Goal: Task Accomplishment & Management: Use online tool/utility

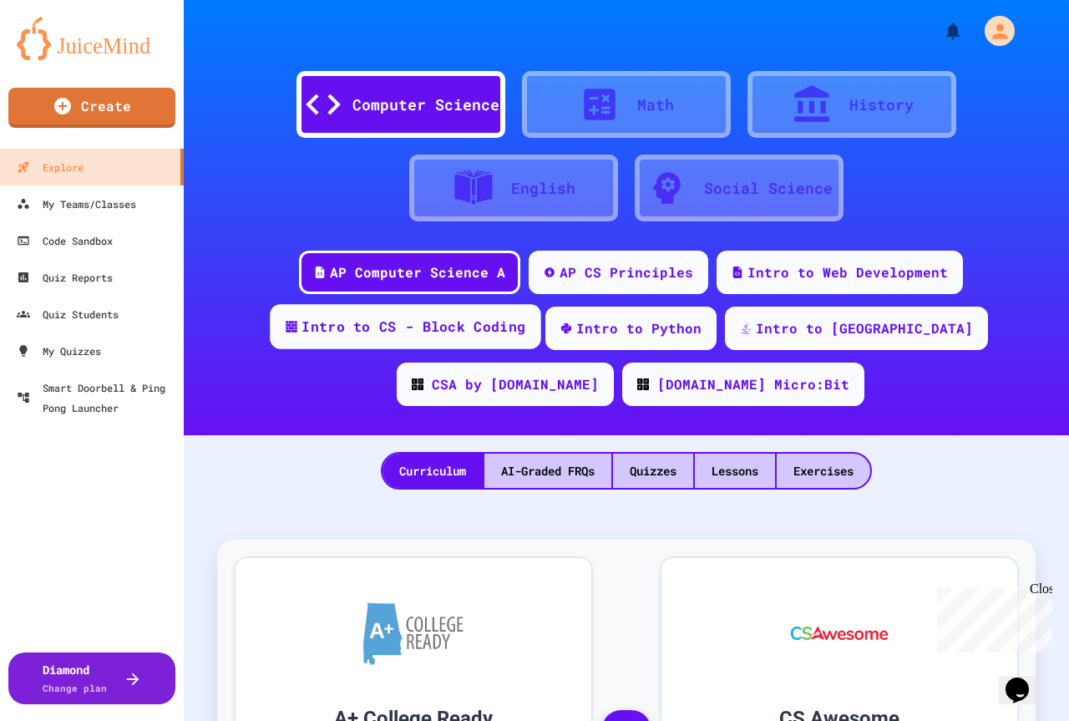
click at [302, 333] on div "Intro to CS - Block Coding" at bounding box center [414, 327] width 224 height 21
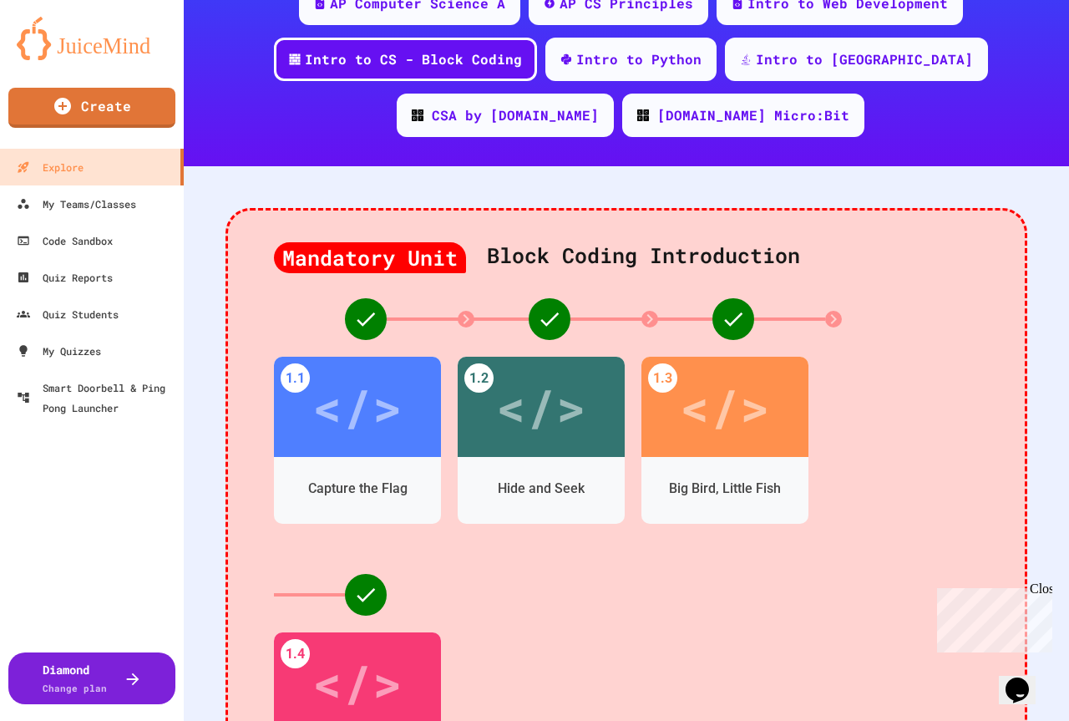
scroll to position [334, 0]
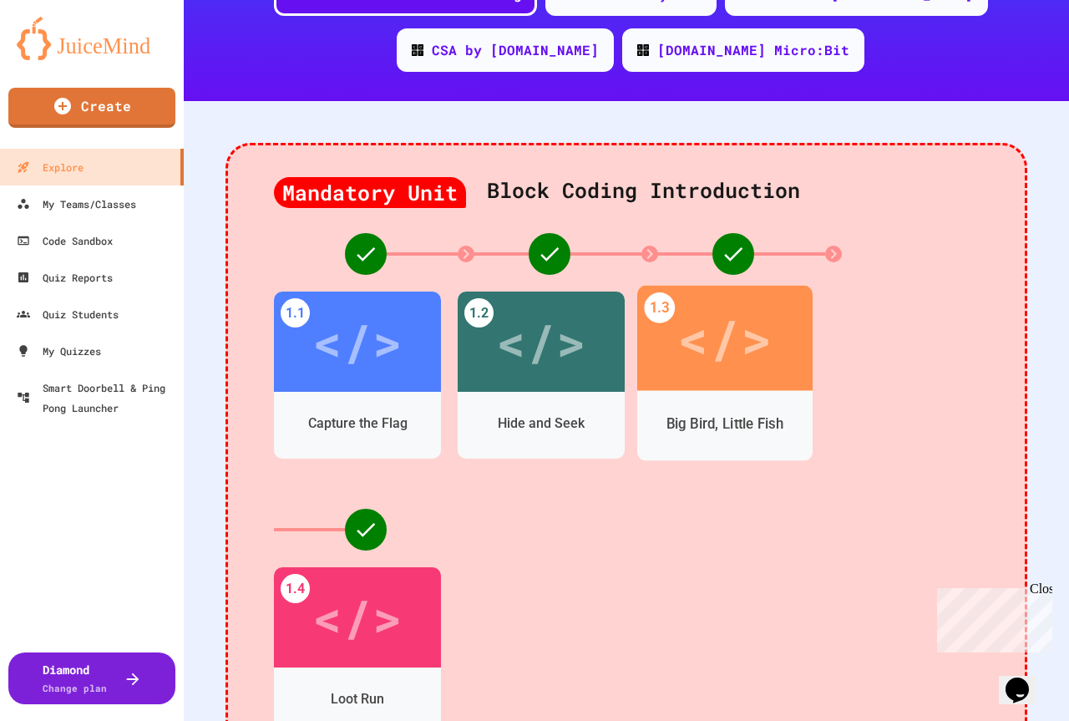
click at [667, 365] on div "</>" at bounding box center [724, 338] width 175 height 105
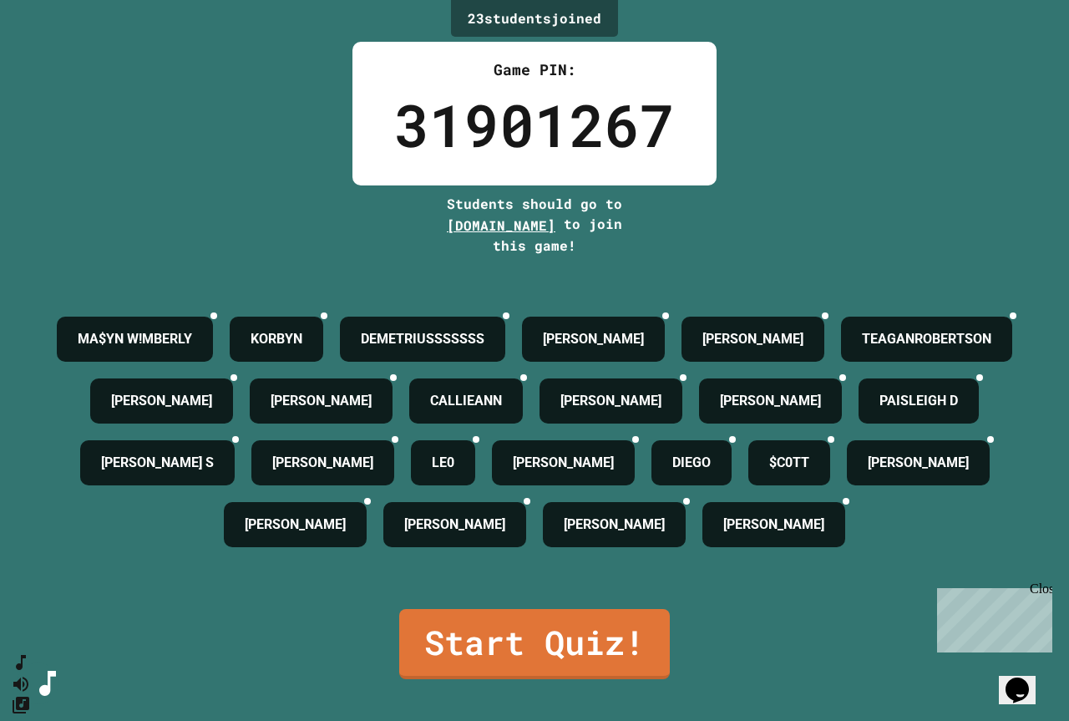
click at [1037, 585] on div "Close" at bounding box center [1040, 591] width 21 height 21
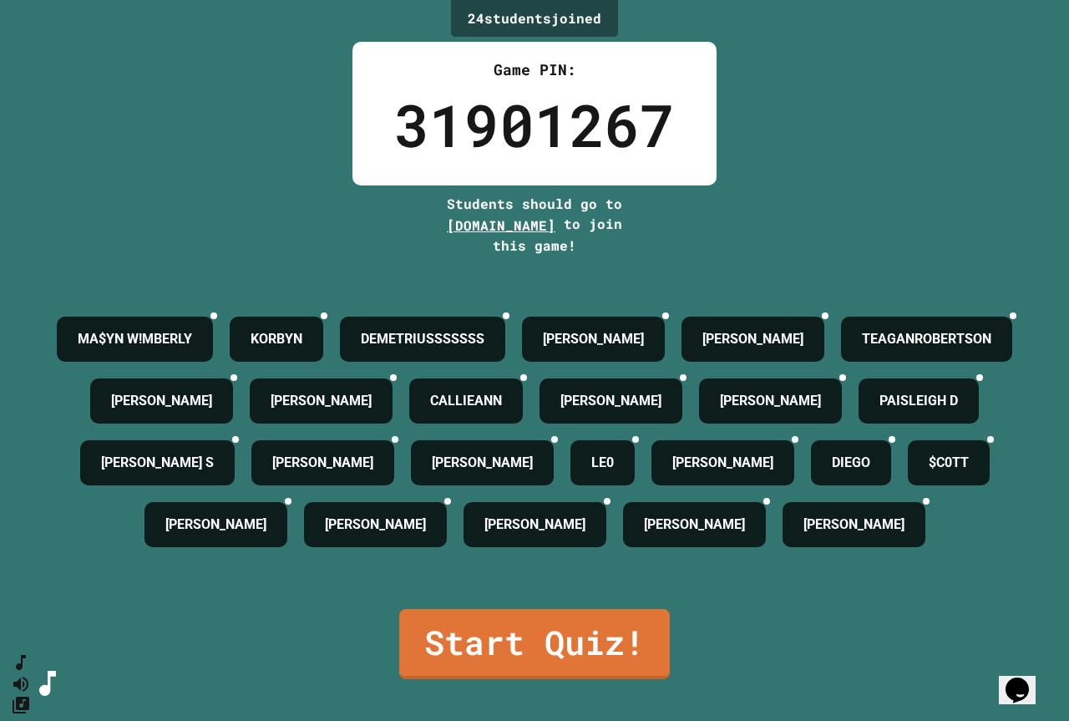
scroll to position [79, 0]
click at [595, 669] on link "Start Quiz!" at bounding box center [534, 643] width 267 height 74
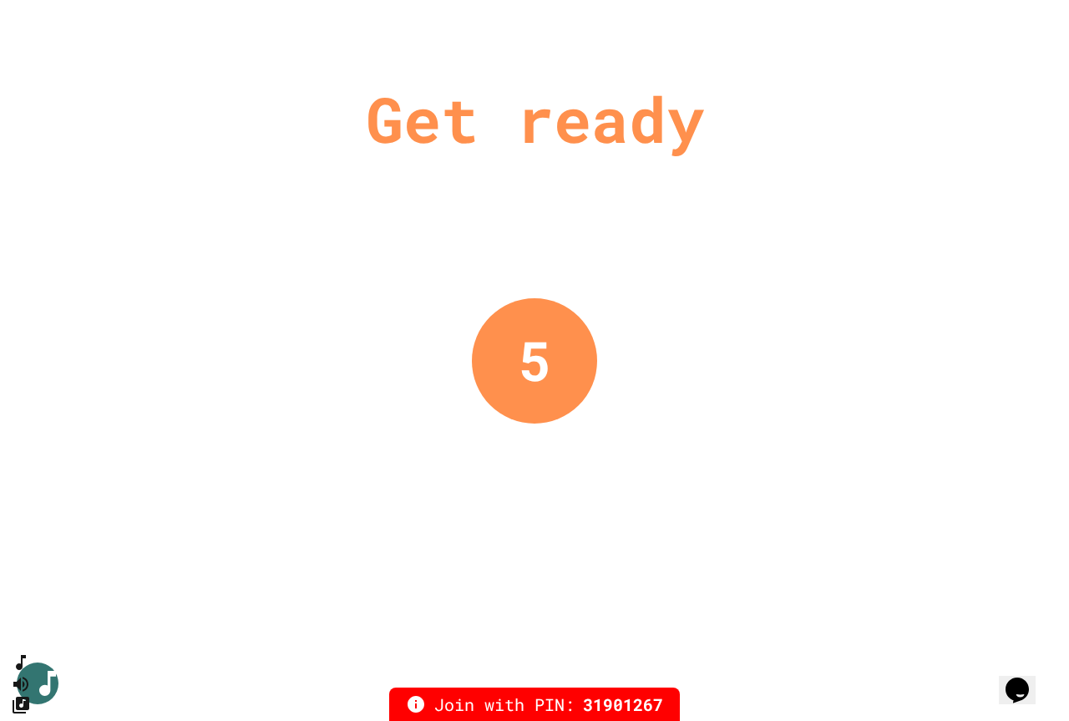
scroll to position [0, 0]
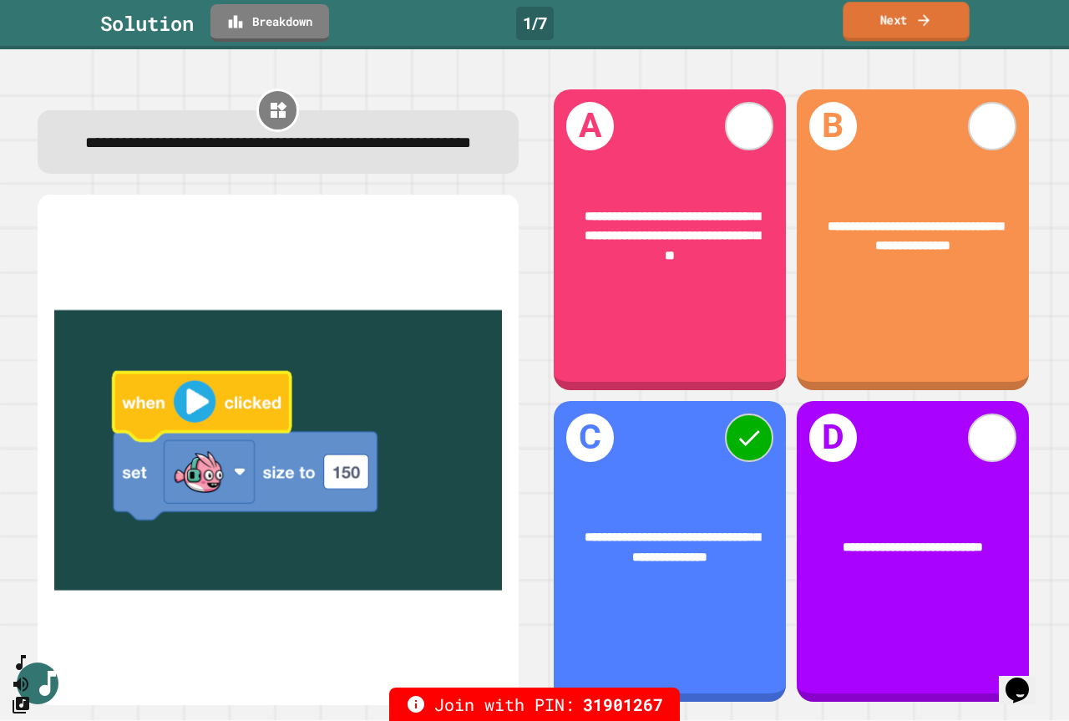
click at [895, 28] on link "Next" at bounding box center [906, 21] width 126 height 39
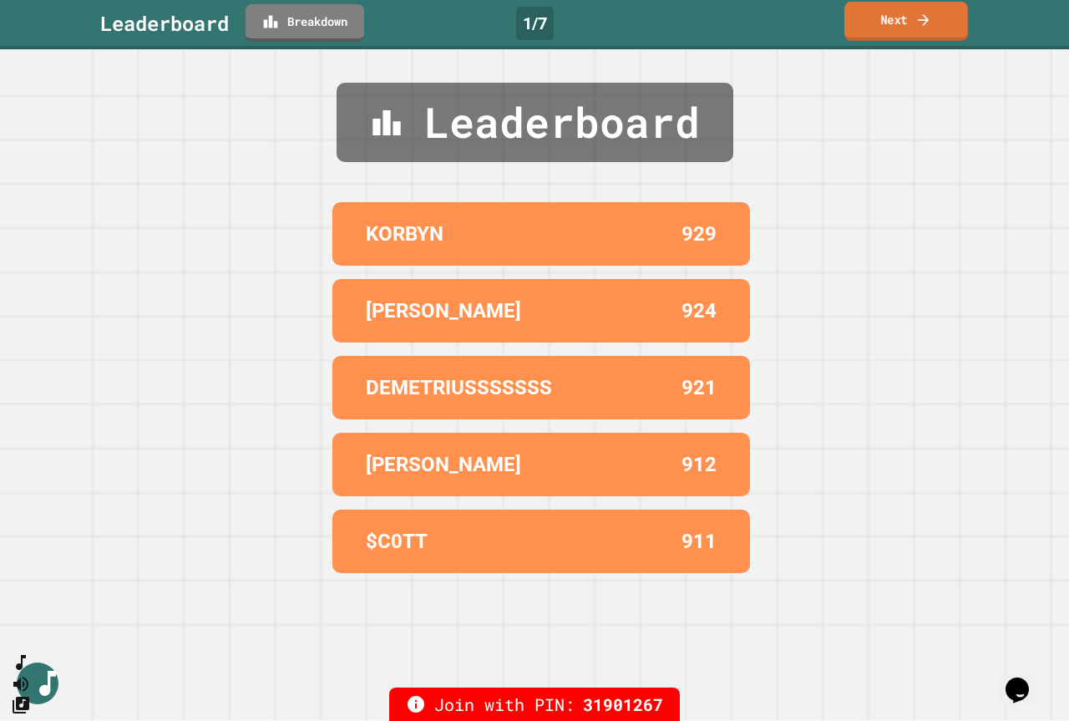
click at [893, 30] on link "Next" at bounding box center [907, 21] width 124 height 39
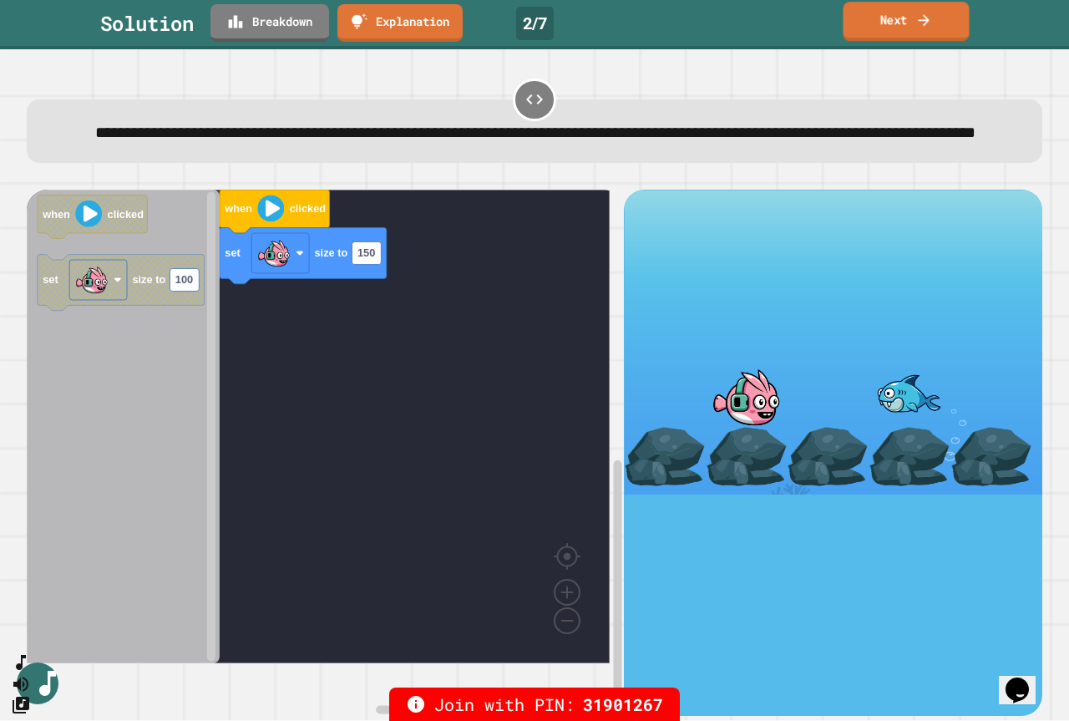
click at [864, 29] on link "Next" at bounding box center [906, 21] width 126 height 39
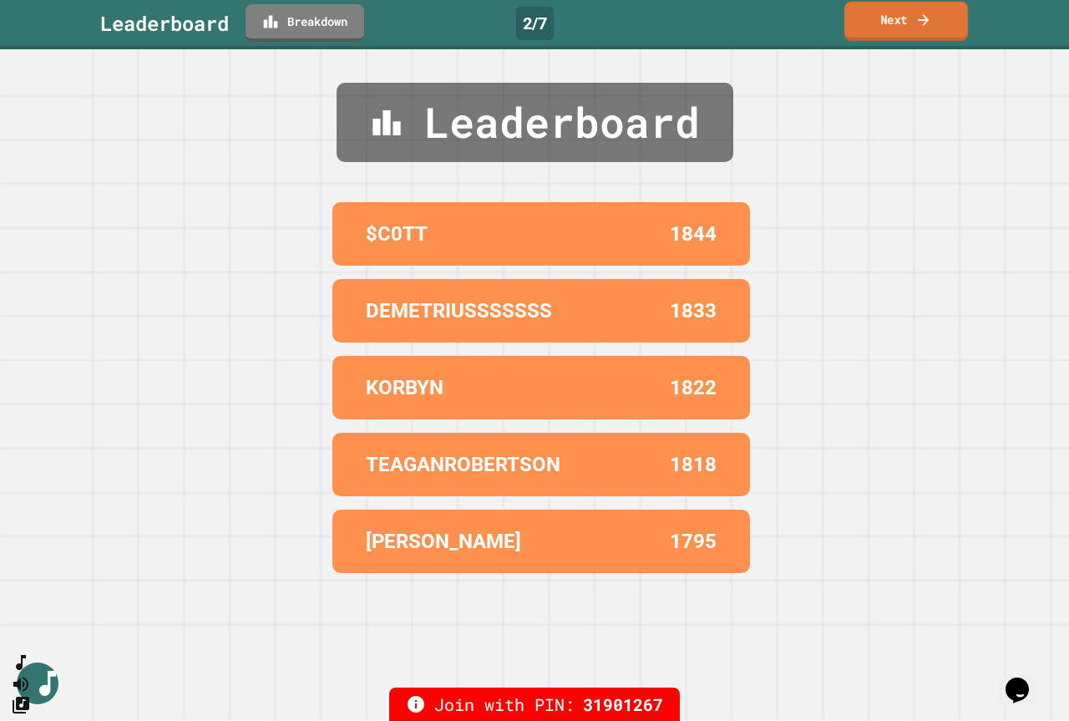
click at [942, 19] on link "Next" at bounding box center [907, 21] width 124 height 39
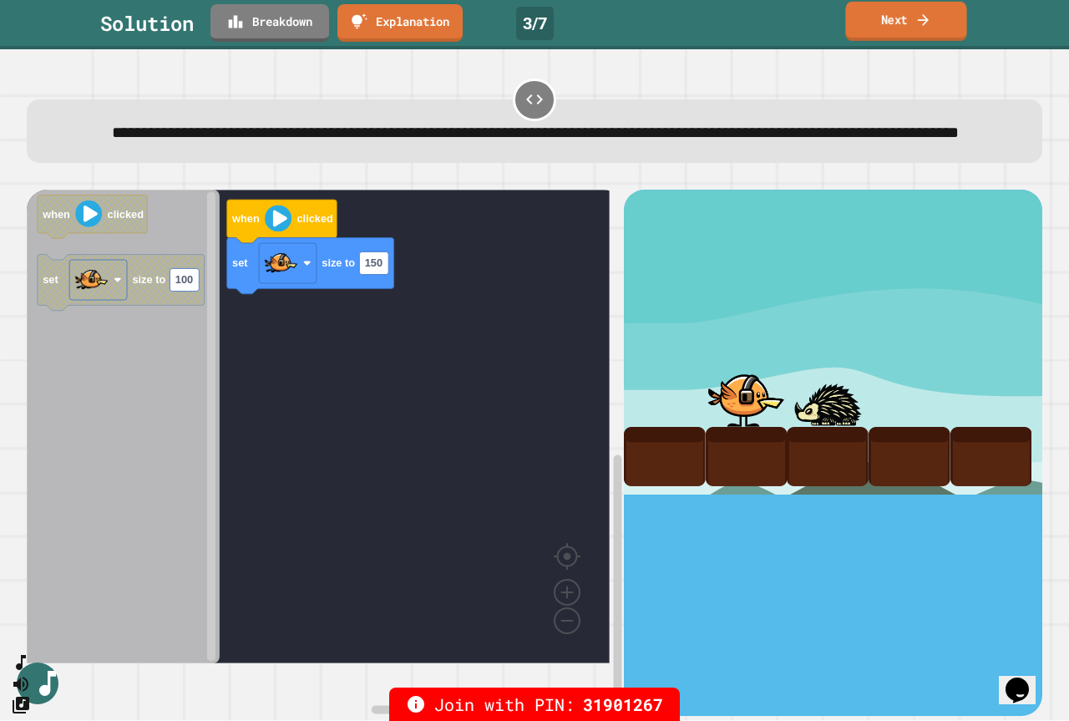
click at [849, 28] on link "Next" at bounding box center [905, 21] width 121 height 39
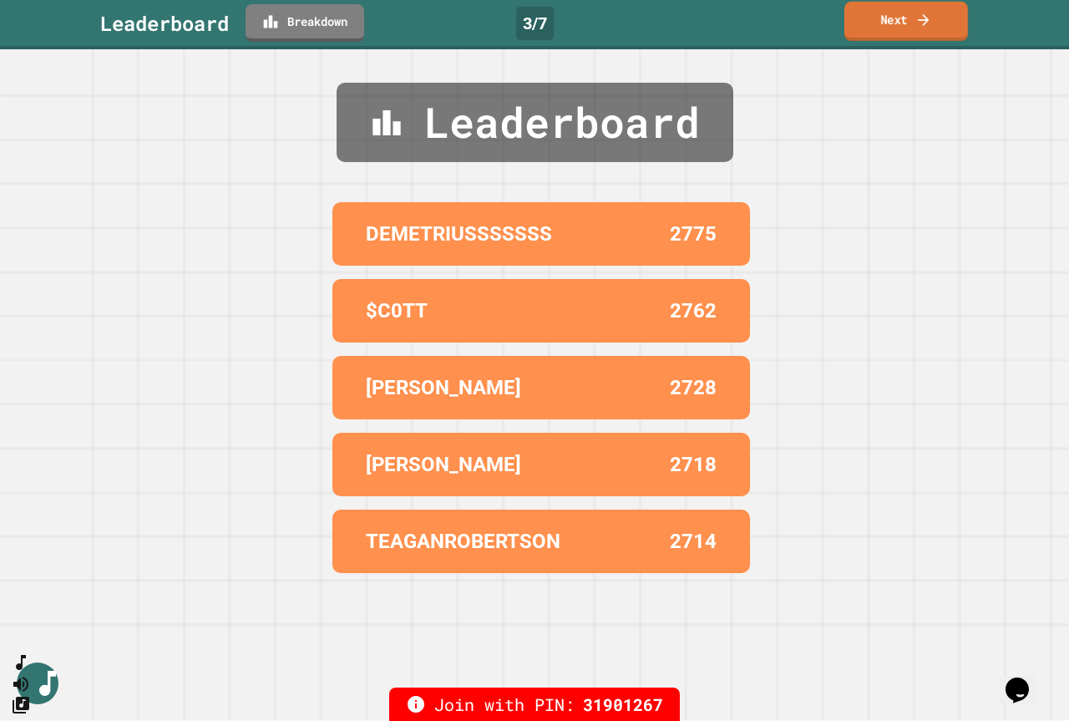
click at [905, 25] on link "Next" at bounding box center [907, 21] width 124 height 39
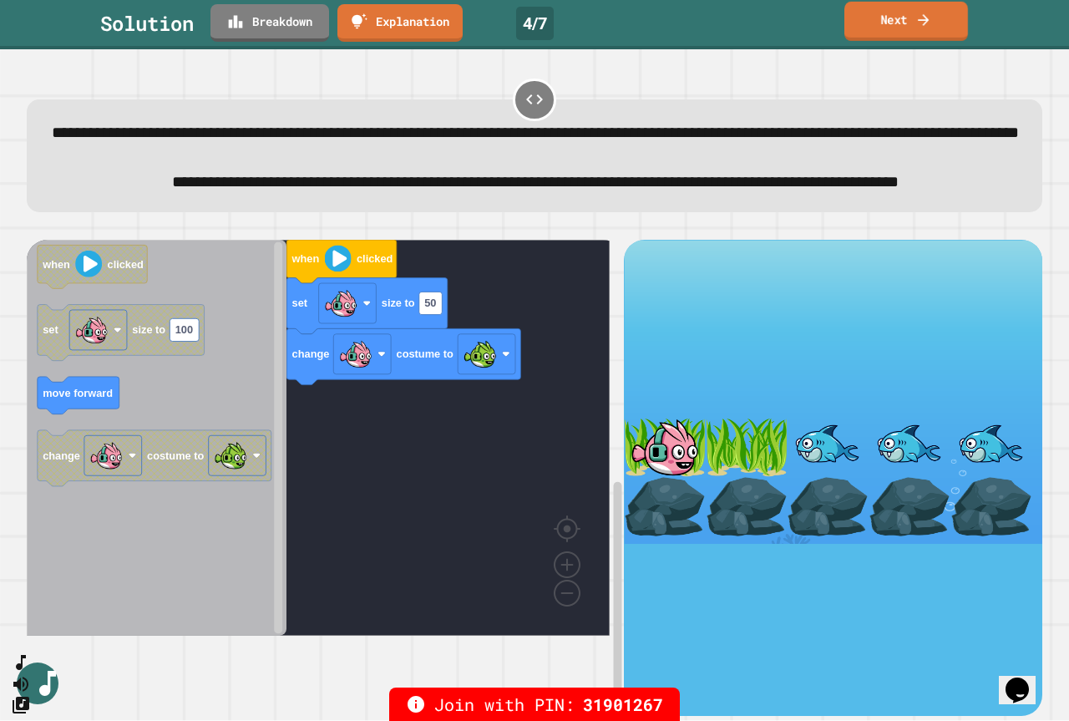
click at [907, 27] on link "Next" at bounding box center [907, 21] width 124 height 39
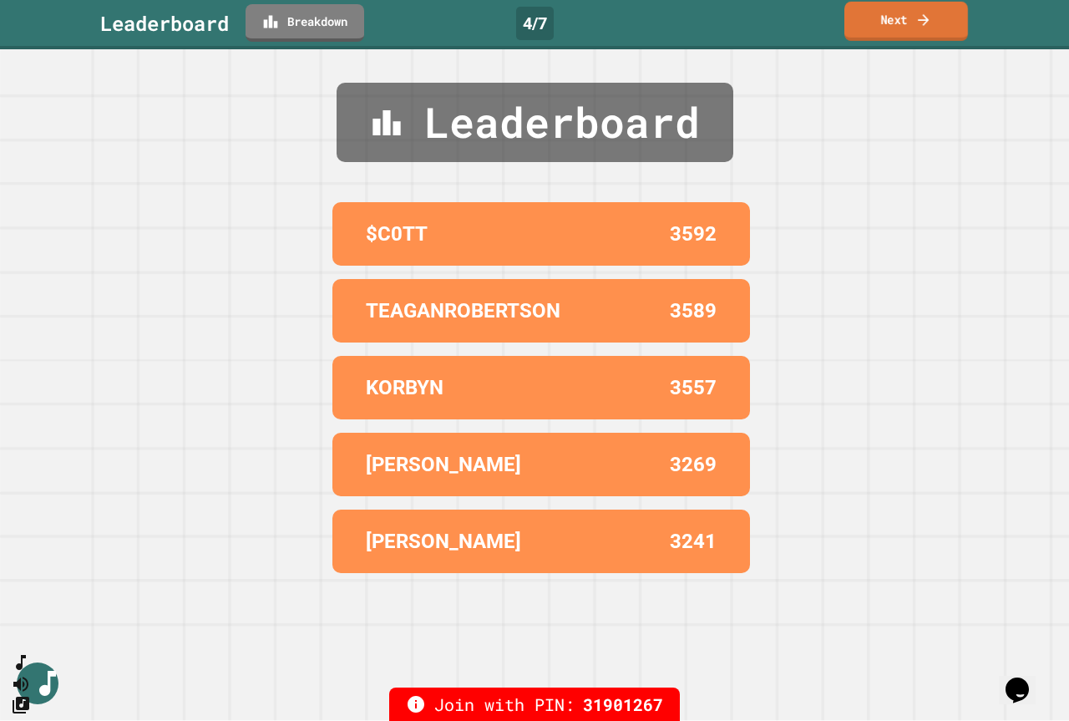
click at [907, 27] on link "Next" at bounding box center [907, 21] width 124 height 39
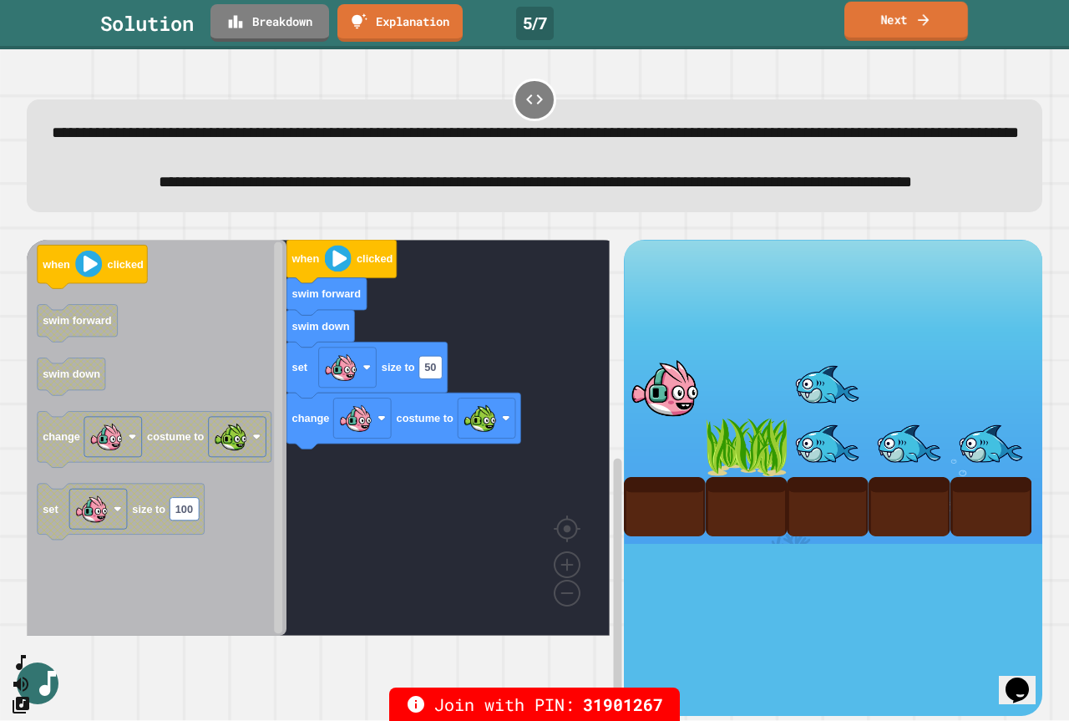
click at [900, 28] on link "Next" at bounding box center [907, 21] width 124 height 39
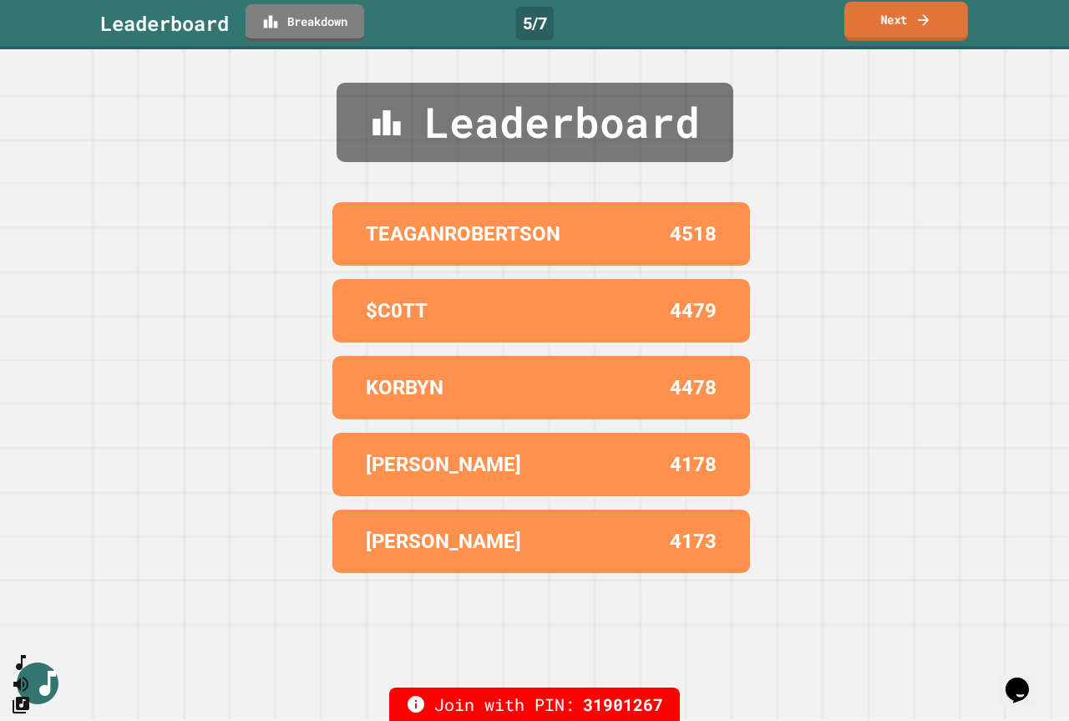
click at [900, 28] on link "Next" at bounding box center [907, 21] width 124 height 39
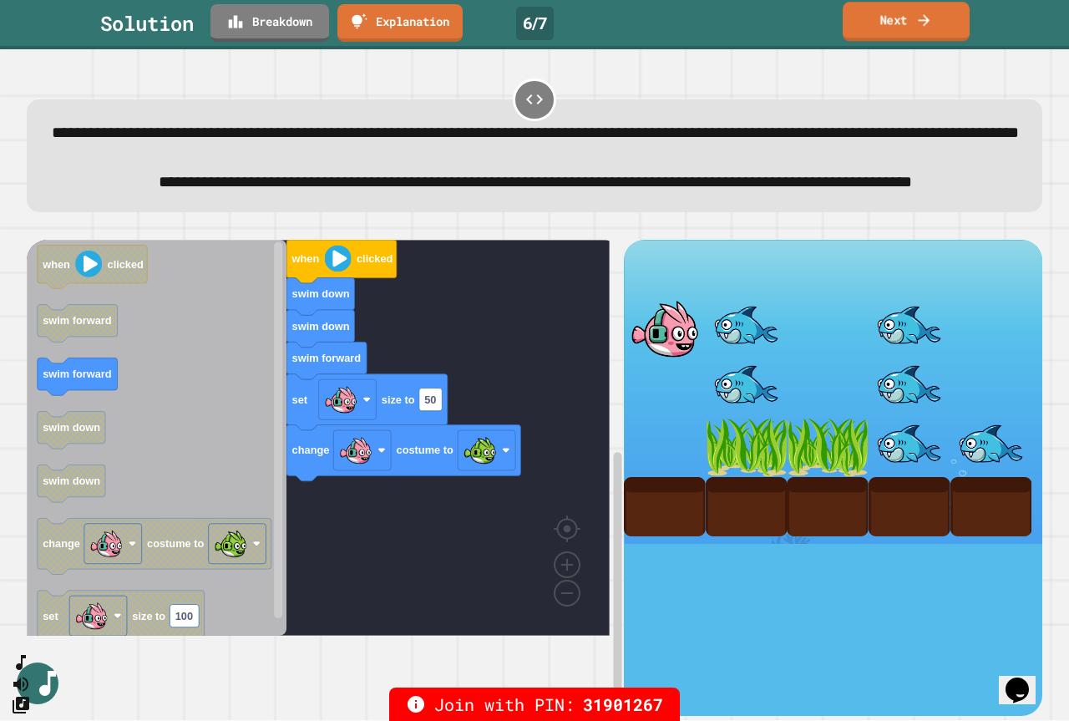
click at [920, 30] on link "Next" at bounding box center [906, 21] width 127 height 39
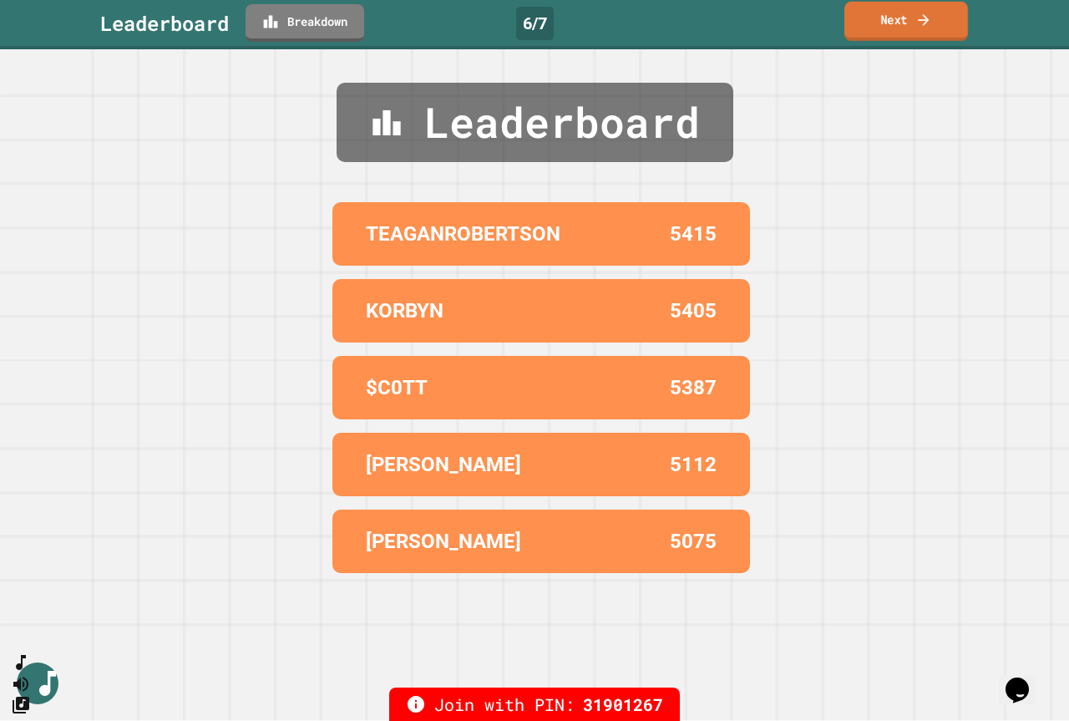
click at [916, 38] on link "Next" at bounding box center [907, 21] width 124 height 39
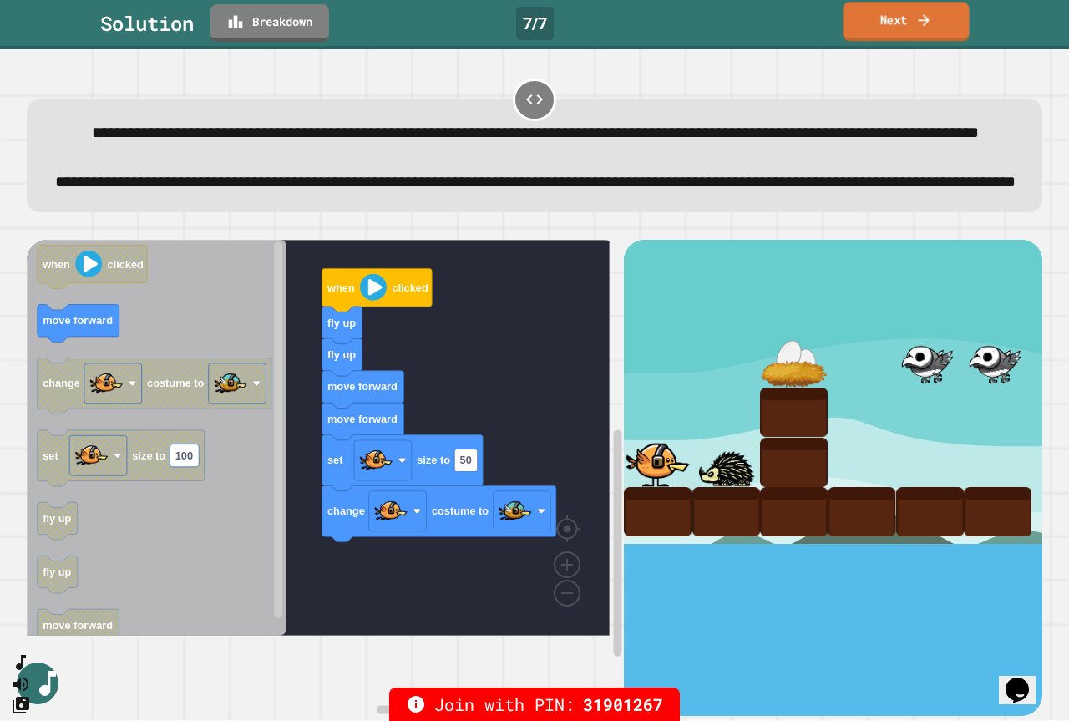
click at [895, 28] on link "Next" at bounding box center [906, 21] width 126 height 39
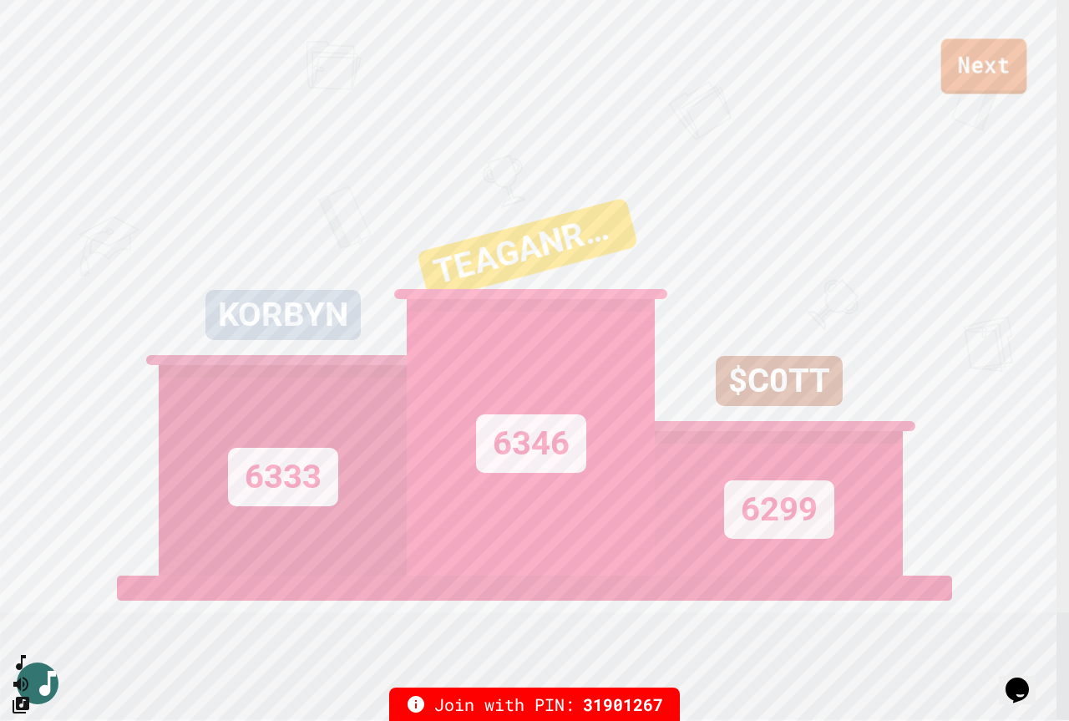
click at [1003, 64] on link "Next" at bounding box center [984, 65] width 86 height 55
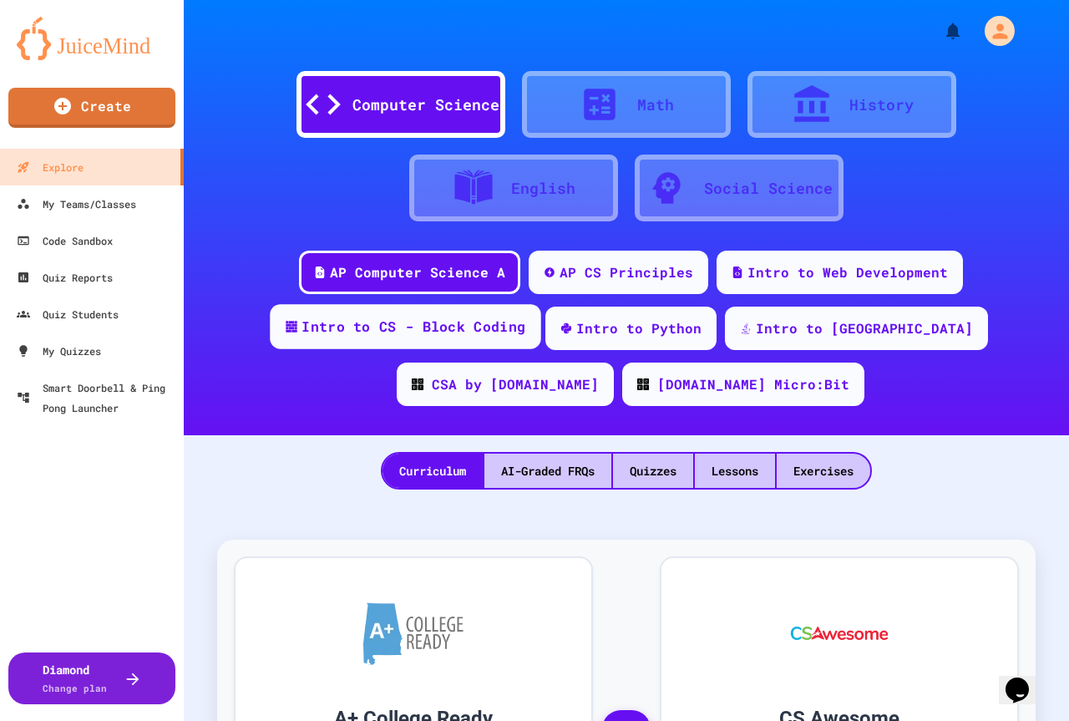
click at [426, 324] on div "Intro to CS - Block Coding" at bounding box center [414, 327] width 224 height 21
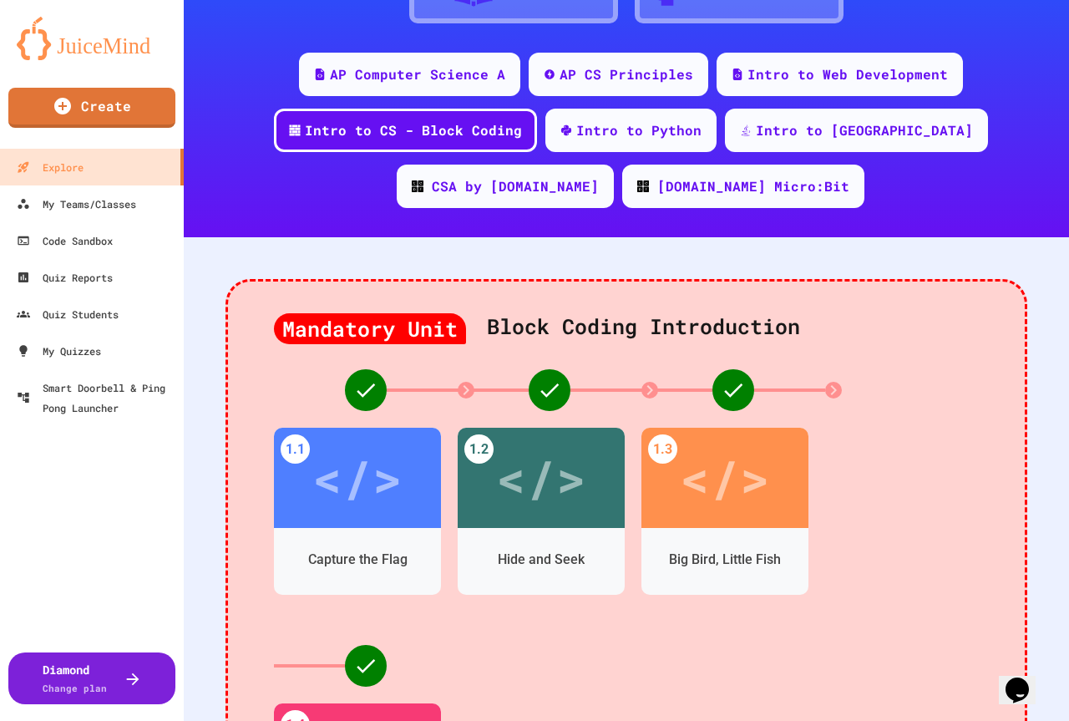
scroll to position [251, 0]
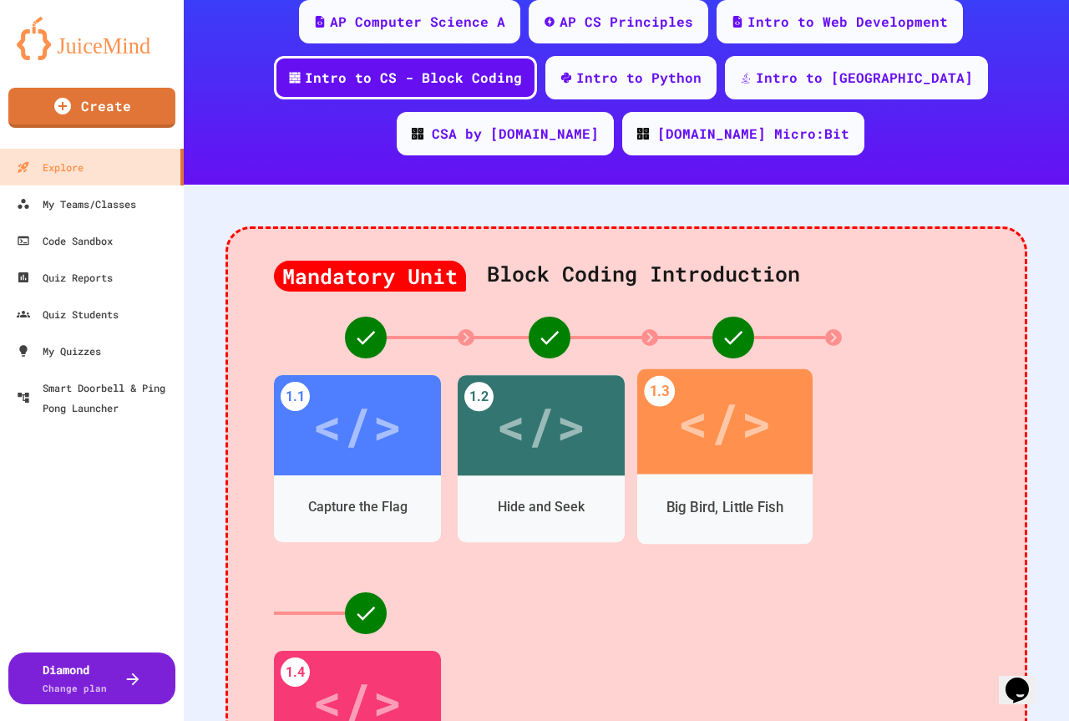
click at [730, 441] on div "</>" at bounding box center [724, 421] width 94 height 79
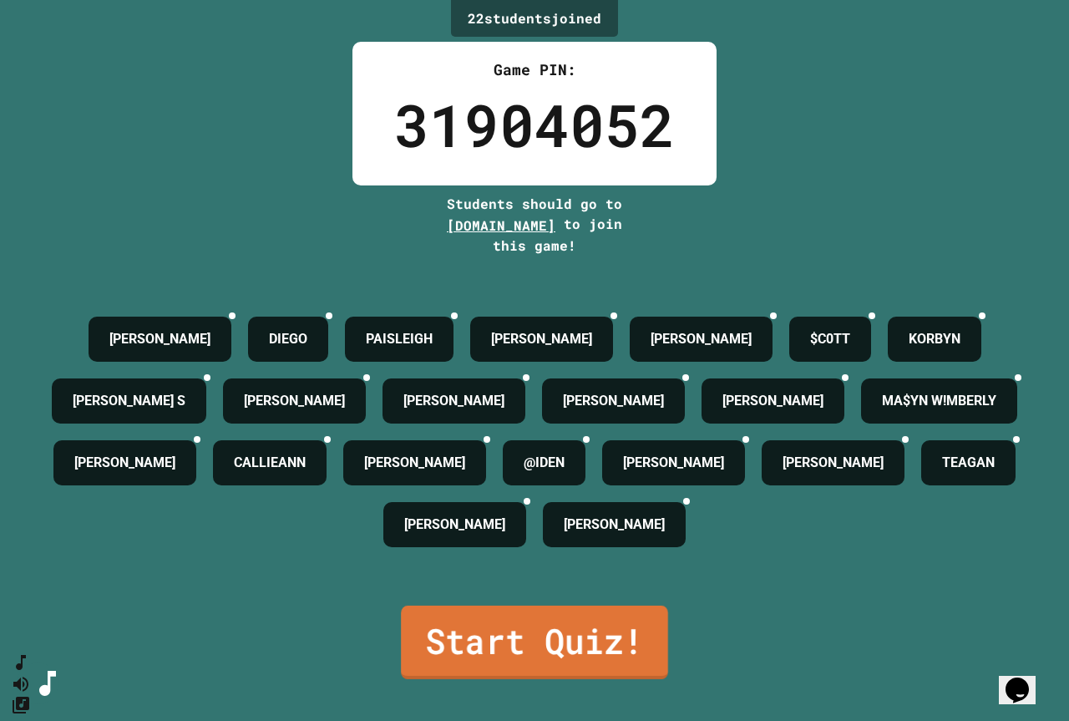
click at [567, 667] on link "Start Quiz!" at bounding box center [534, 643] width 267 height 74
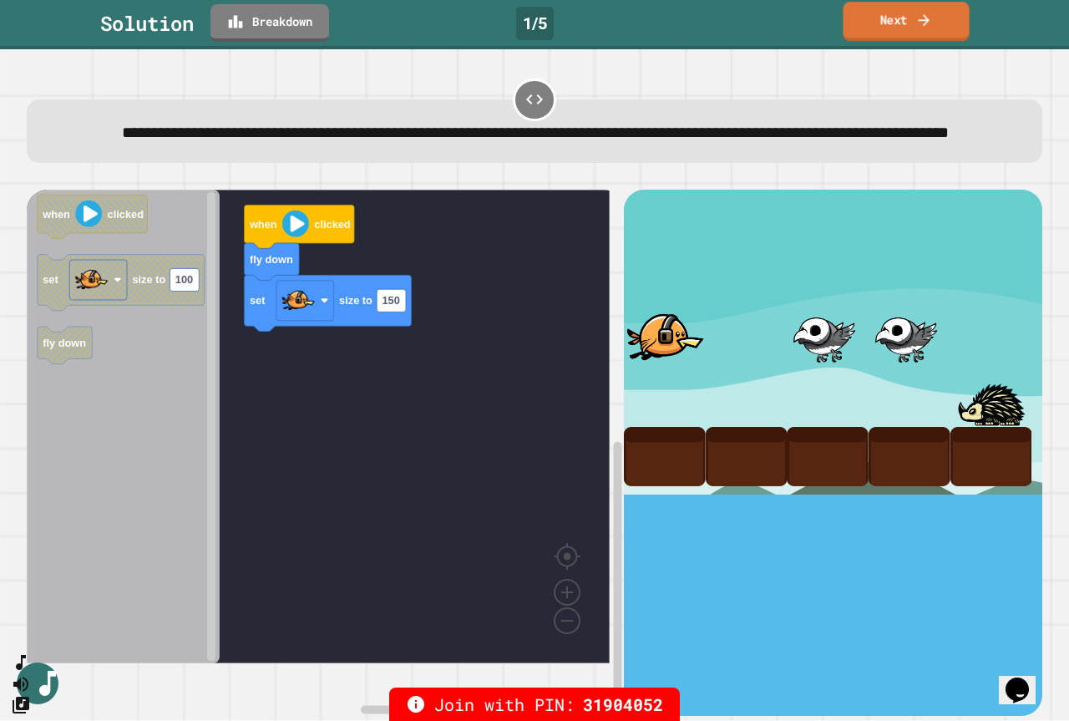
click at [946, 13] on link "Next" at bounding box center [906, 21] width 126 height 39
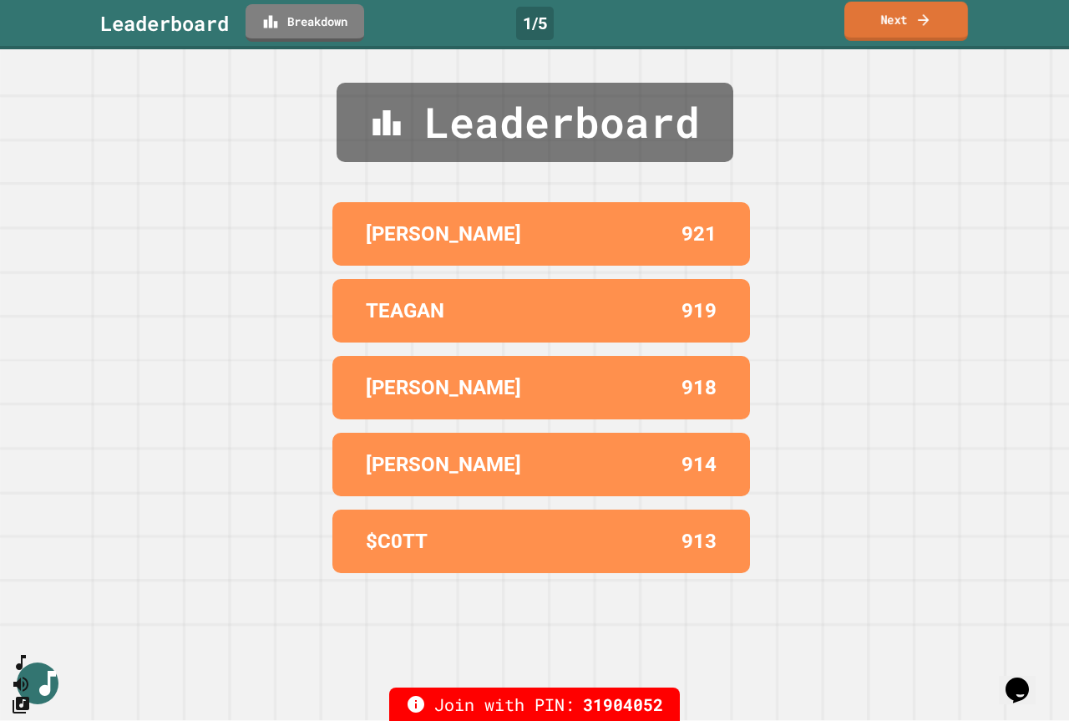
click at [935, 27] on link "Next" at bounding box center [907, 21] width 124 height 39
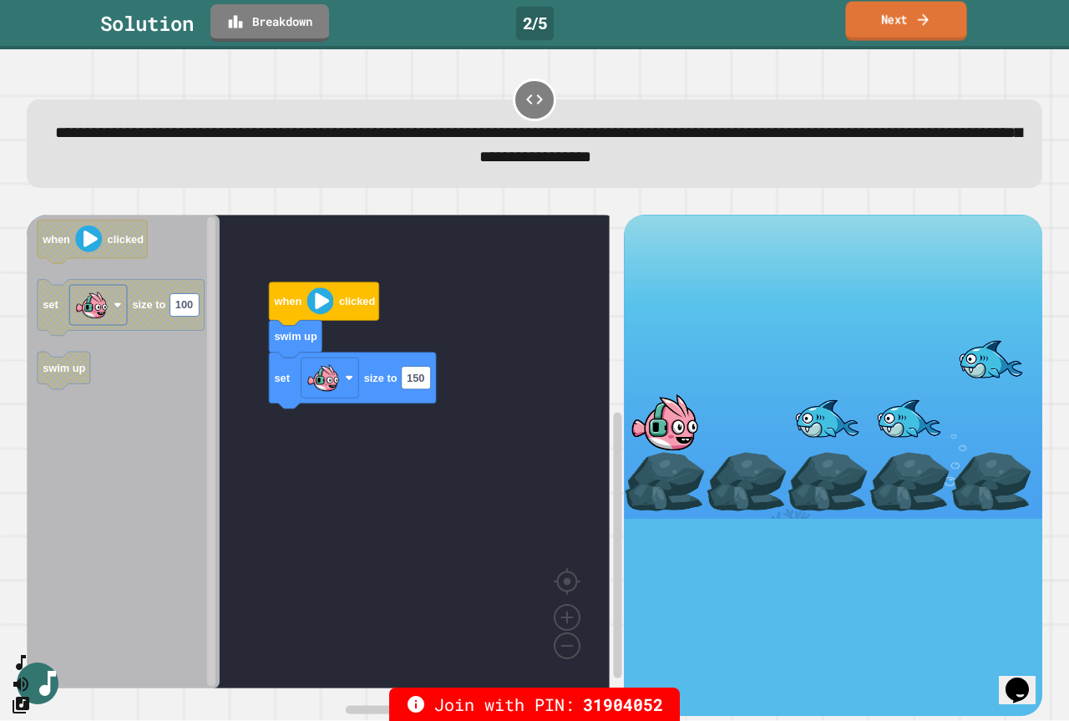
click at [941, 13] on link "Next" at bounding box center [905, 21] width 121 height 39
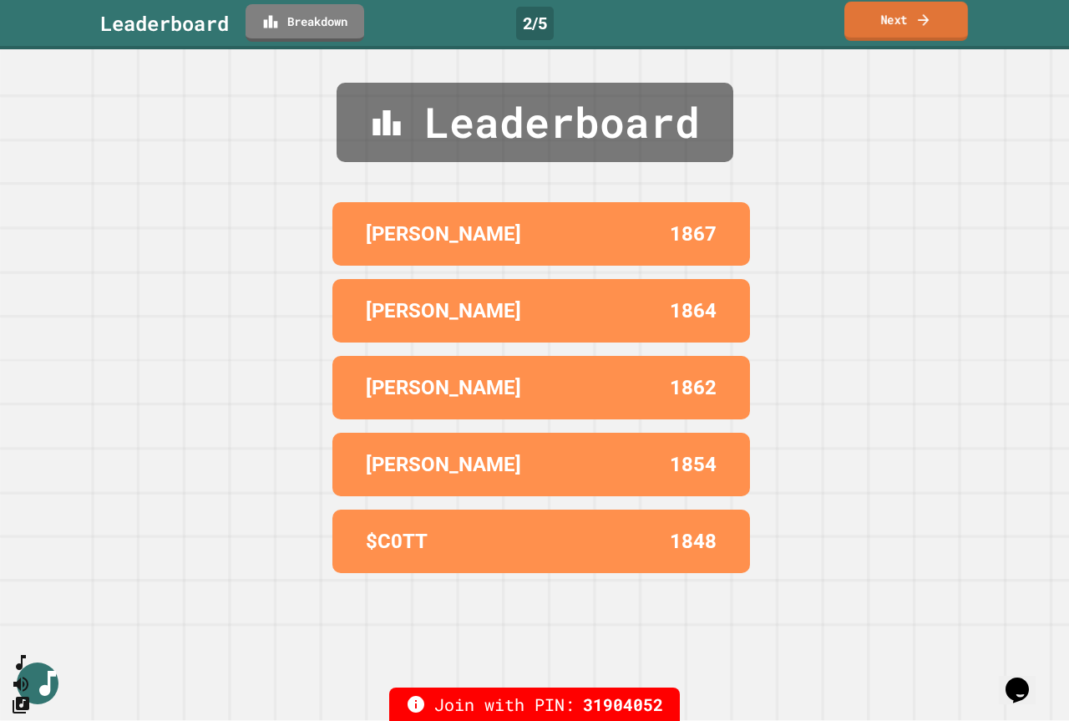
click at [938, 16] on link "Next" at bounding box center [907, 21] width 124 height 39
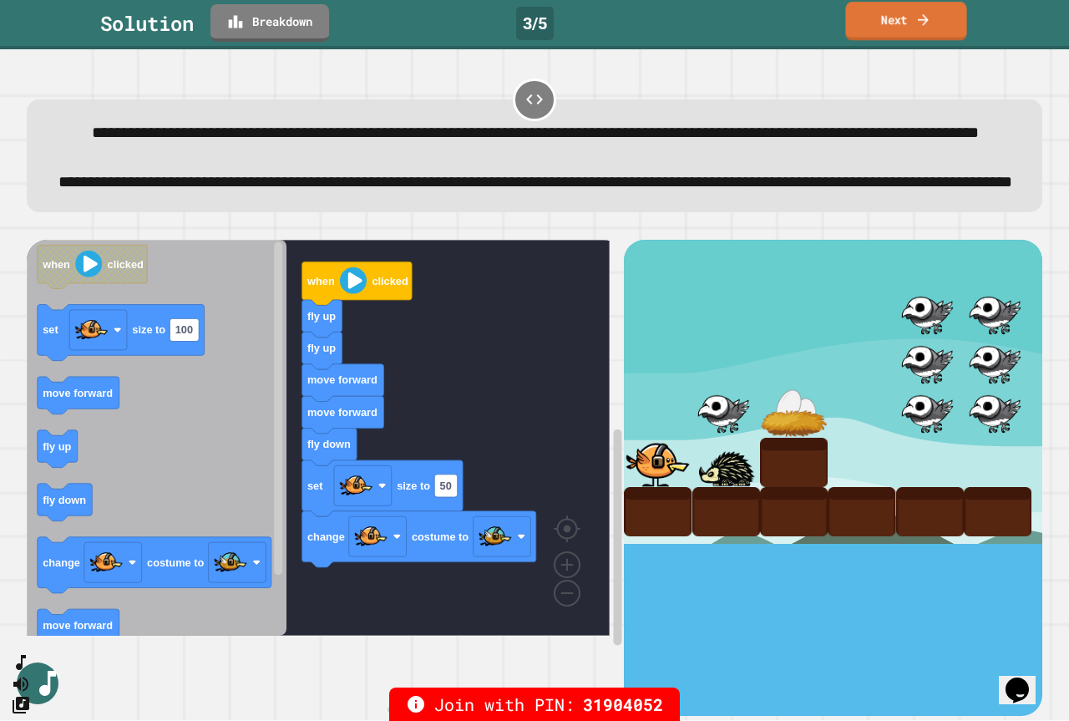
click at [851, 24] on link "Next" at bounding box center [905, 21] width 121 height 39
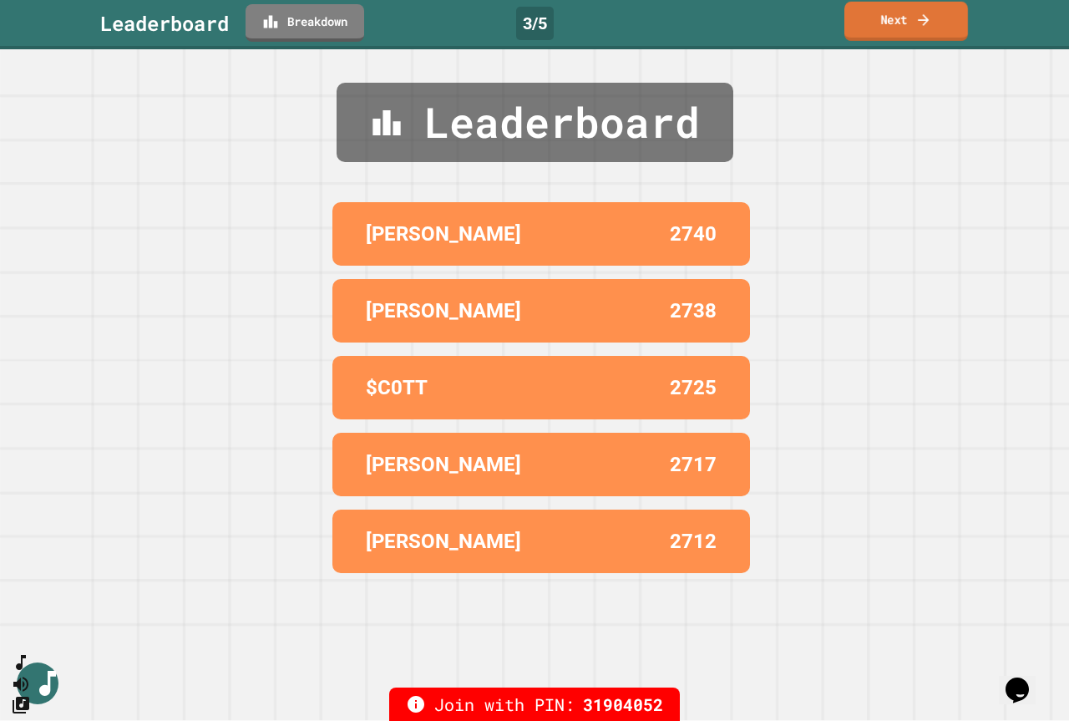
click at [896, 21] on link "Next" at bounding box center [907, 21] width 124 height 39
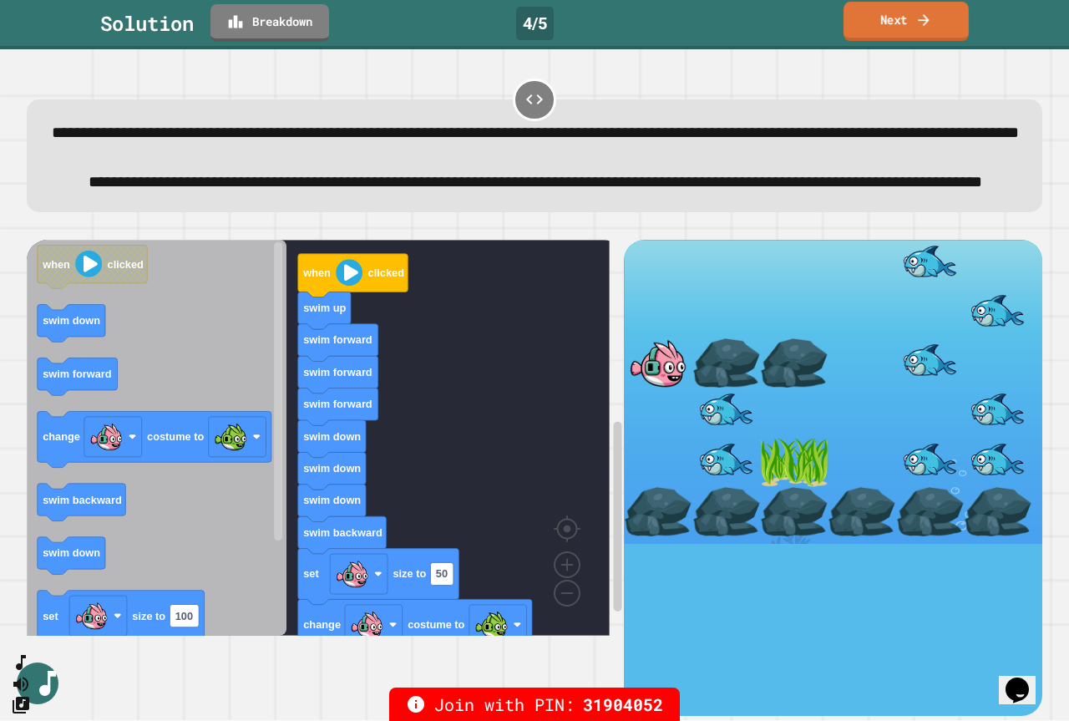
click at [921, 18] on icon at bounding box center [924, 20] width 17 height 18
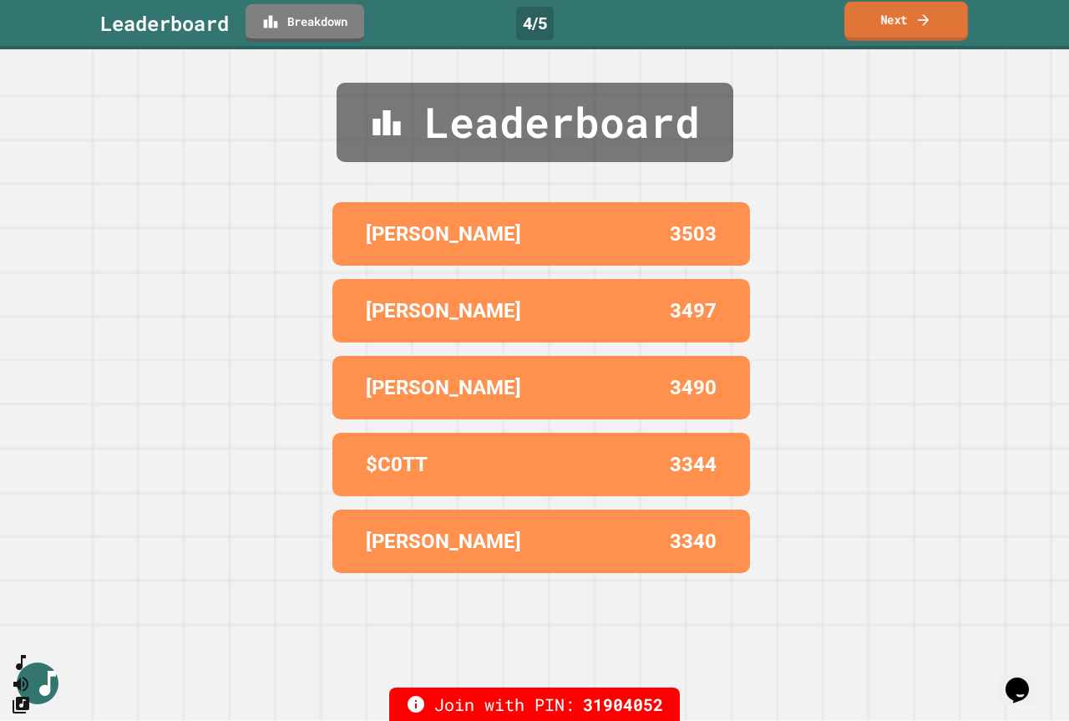
click at [921, 18] on icon at bounding box center [924, 20] width 17 height 18
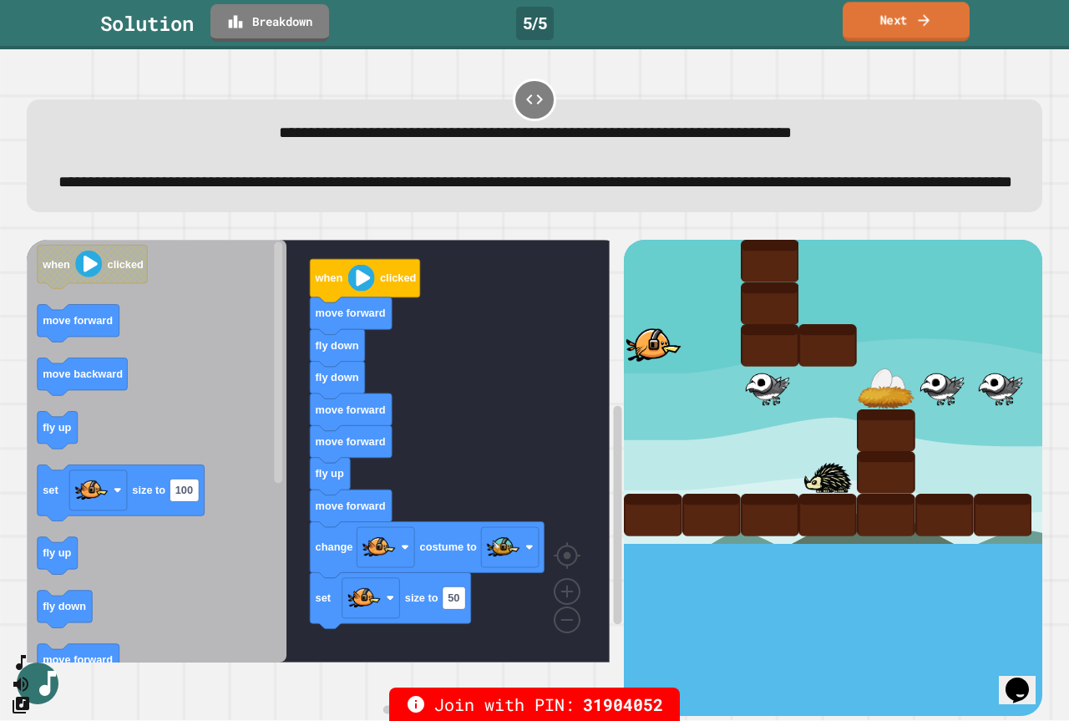
click at [894, 22] on link "Next" at bounding box center [906, 21] width 127 height 39
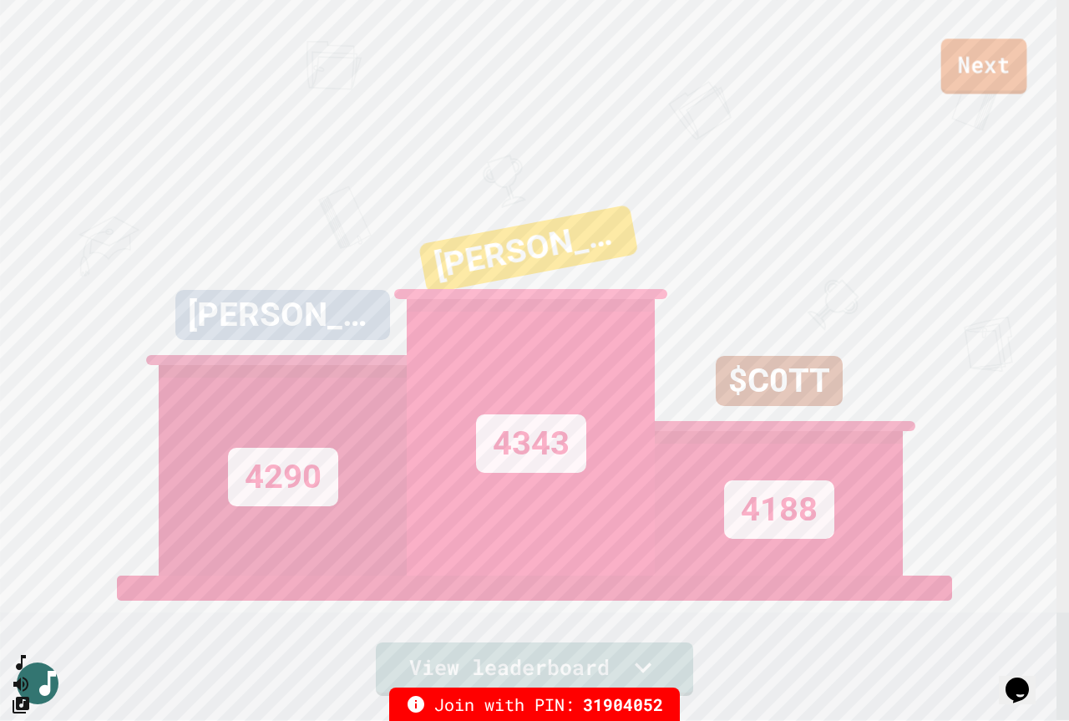
click at [988, 72] on link "Next" at bounding box center [984, 65] width 86 height 55
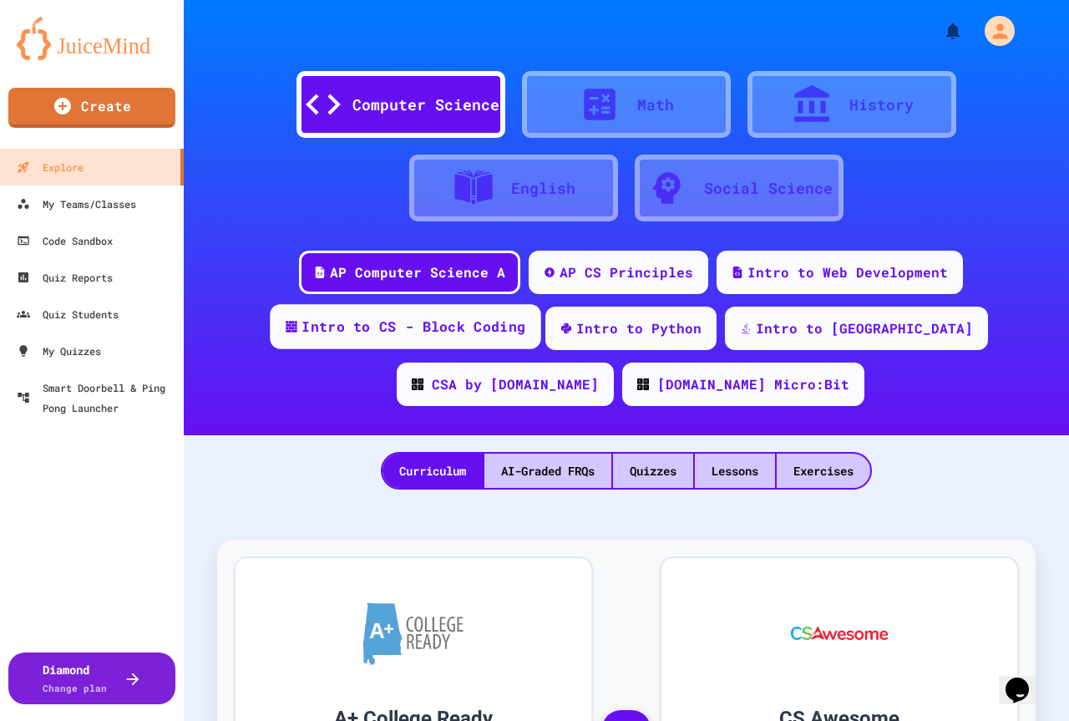
click at [462, 327] on div "Intro to CS - Block Coding" at bounding box center [414, 327] width 224 height 21
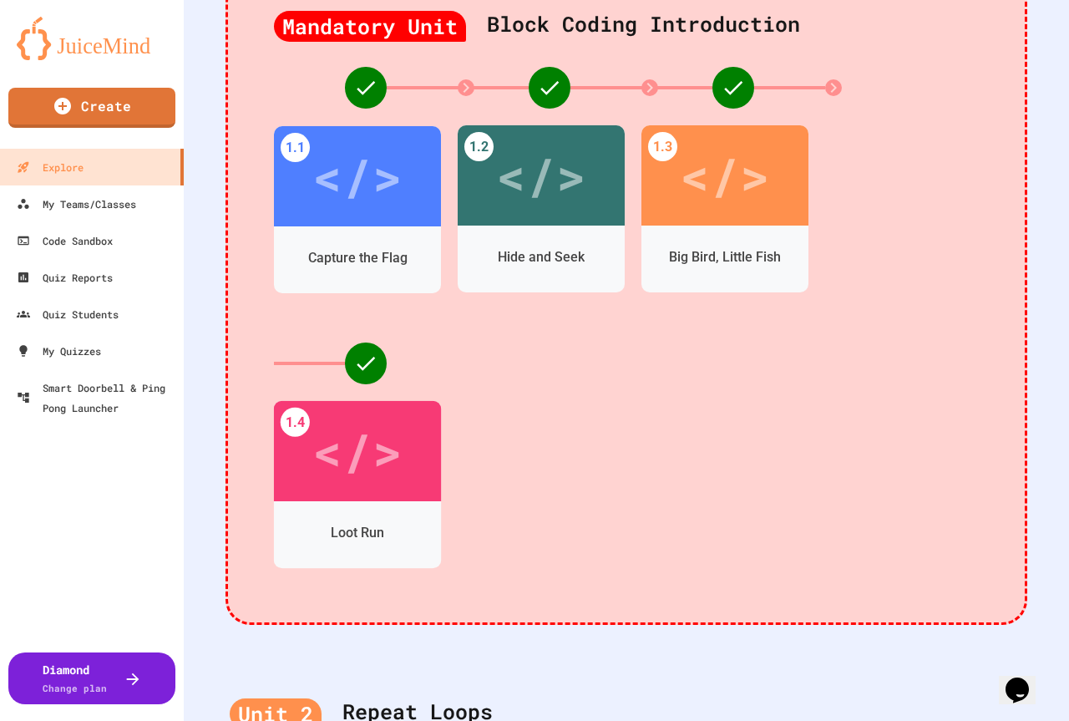
scroll to position [501, 0]
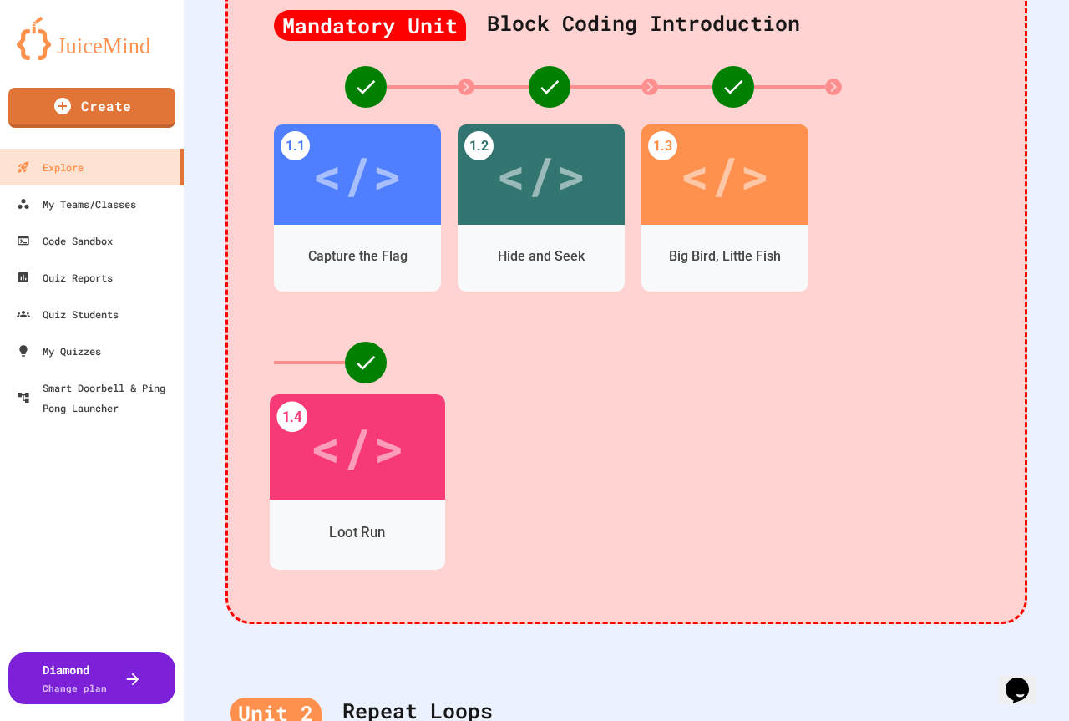
drag, startPoint x: 359, startPoint y: 476, endPoint x: 366, endPoint y: 466, distance: 12.0
click at [361, 474] on div "</>" at bounding box center [357, 447] width 94 height 79
drag, startPoint x: 469, startPoint y: 453, endPoint x: 528, endPoint y: 510, distance: 82.7
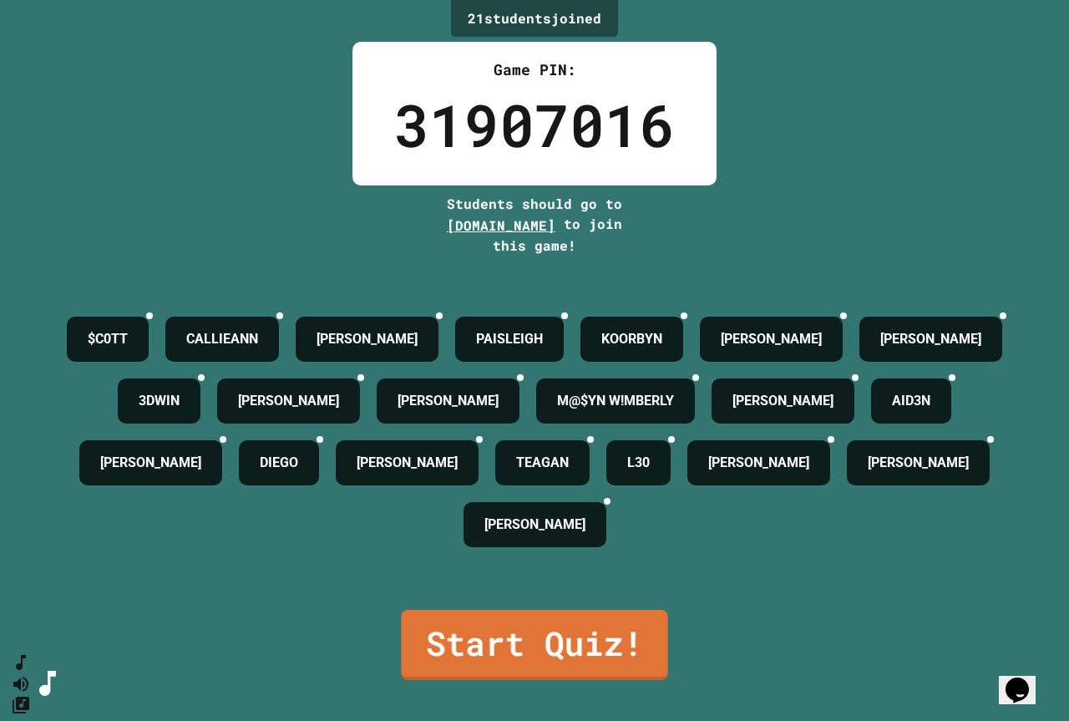
click at [511, 555] on div "$C0TT [PERSON_NAME] PAISLEIGH KOORBYN [PERSON_NAME] 3DWIN [PERSON_NAME] M@$YN W…" at bounding box center [535, 431] width 986 height 247
click at [544, 679] on link "Start Quiz!" at bounding box center [535, 643] width 268 height 74
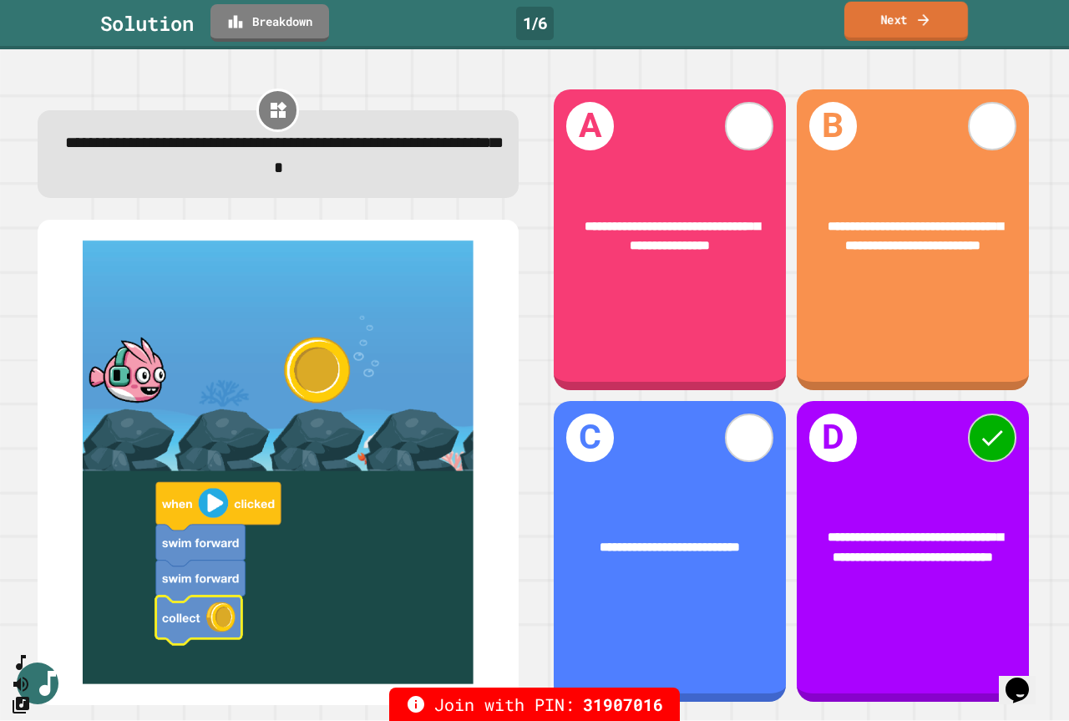
click at [942, 12] on link "Next" at bounding box center [907, 21] width 124 height 39
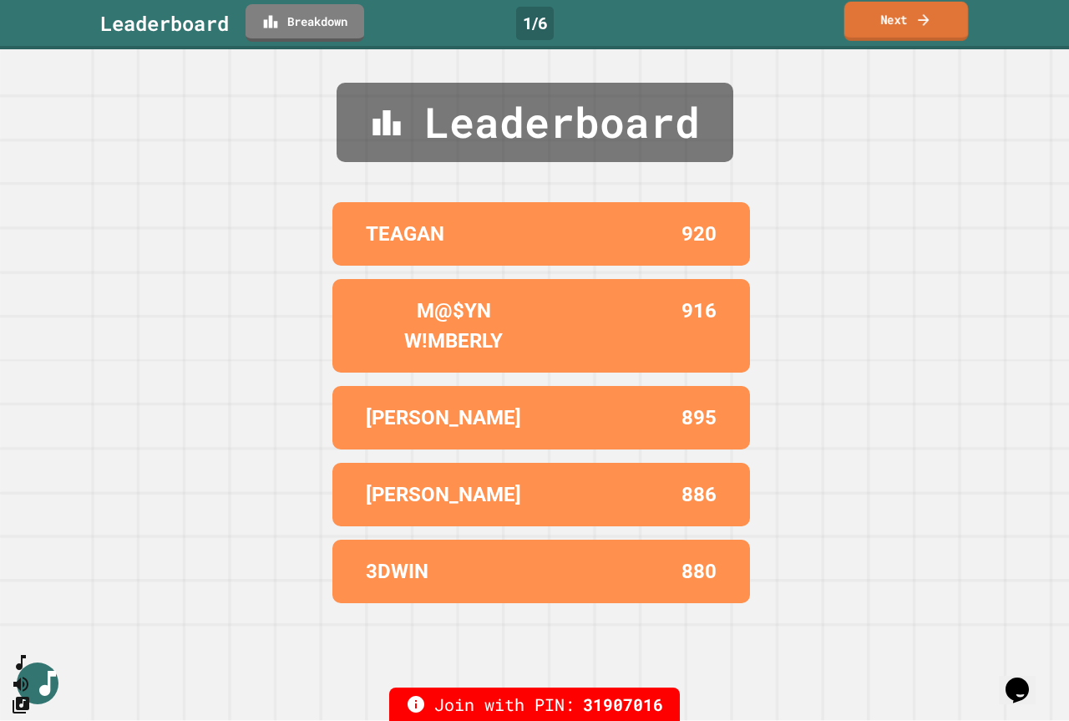
click at [943, 2] on link "Next" at bounding box center [907, 21] width 124 height 39
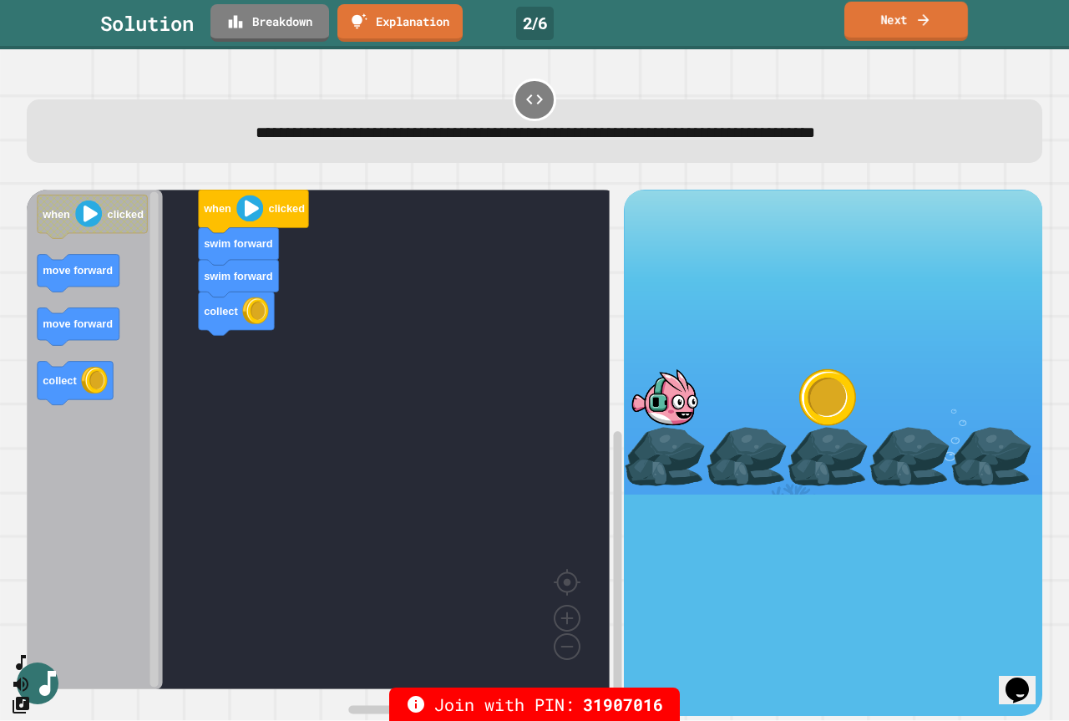
click at [950, 23] on link "Next" at bounding box center [907, 21] width 124 height 39
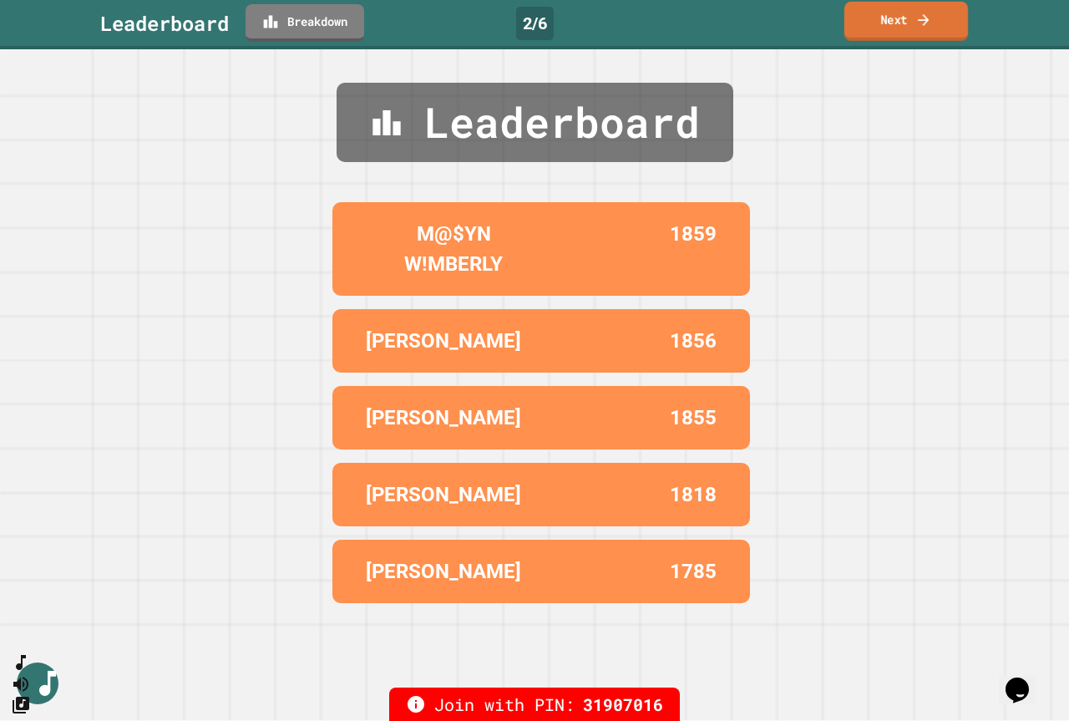
click at [902, 13] on link "Next" at bounding box center [907, 21] width 124 height 39
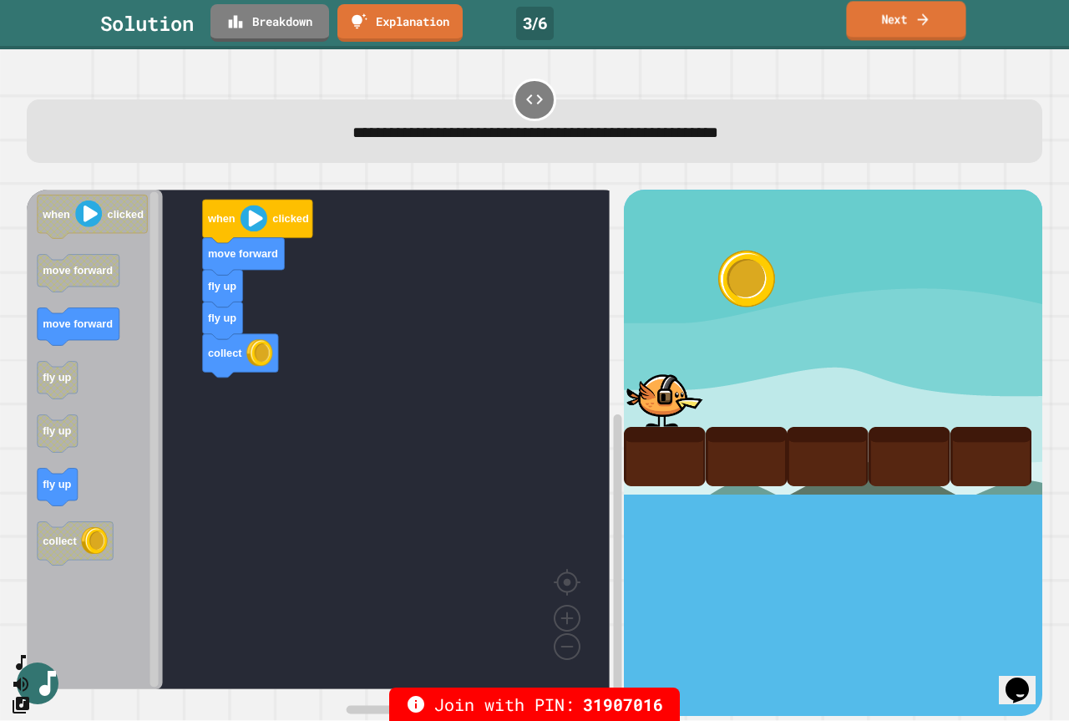
click at [949, 33] on link "Next" at bounding box center [905, 20] width 119 height 39
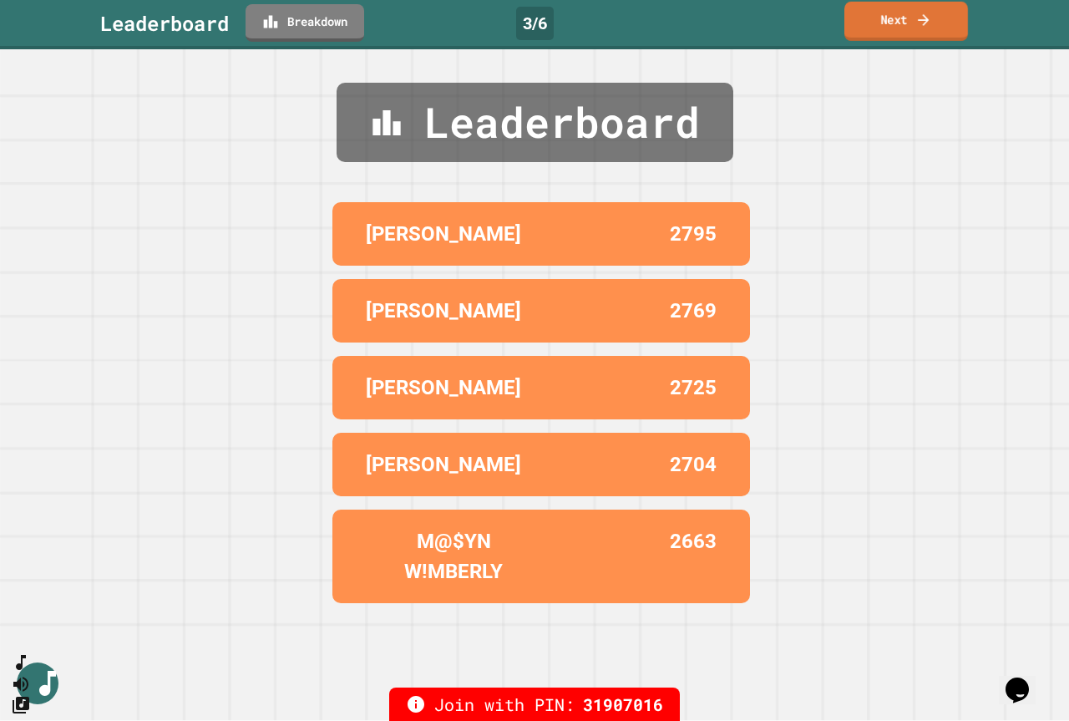
click at [935, 13] on link "Next" at bounding box center [907, 21] width 124 height 39
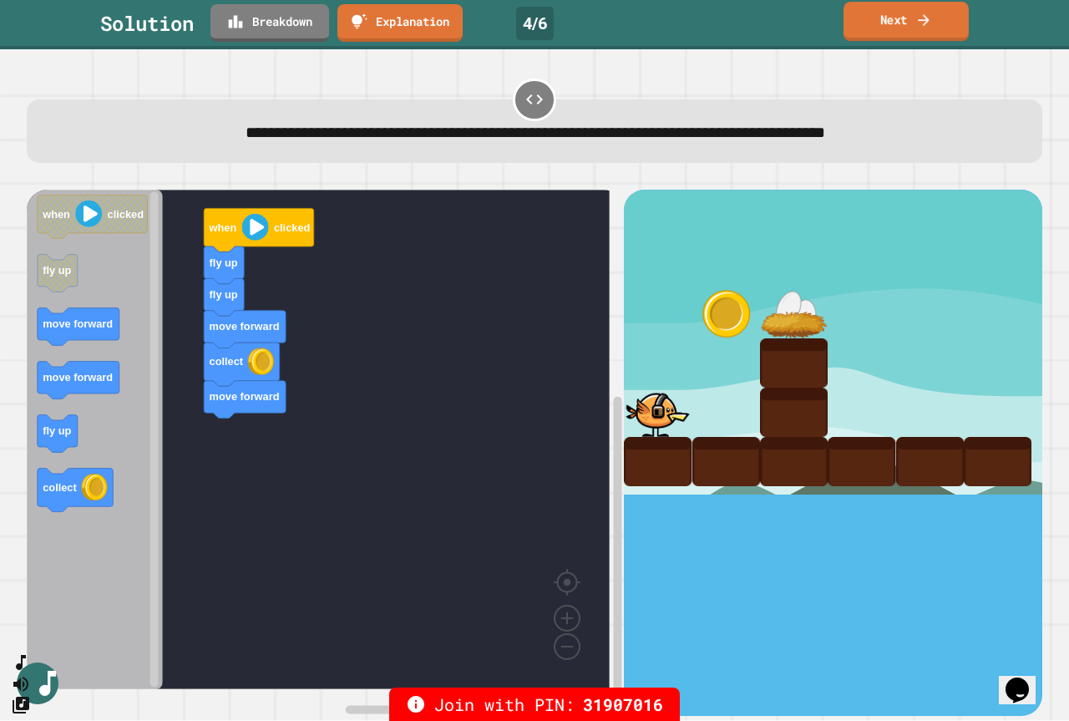
click at [931, 20] on icon at bounding box center [924, 20] width 17 height 18
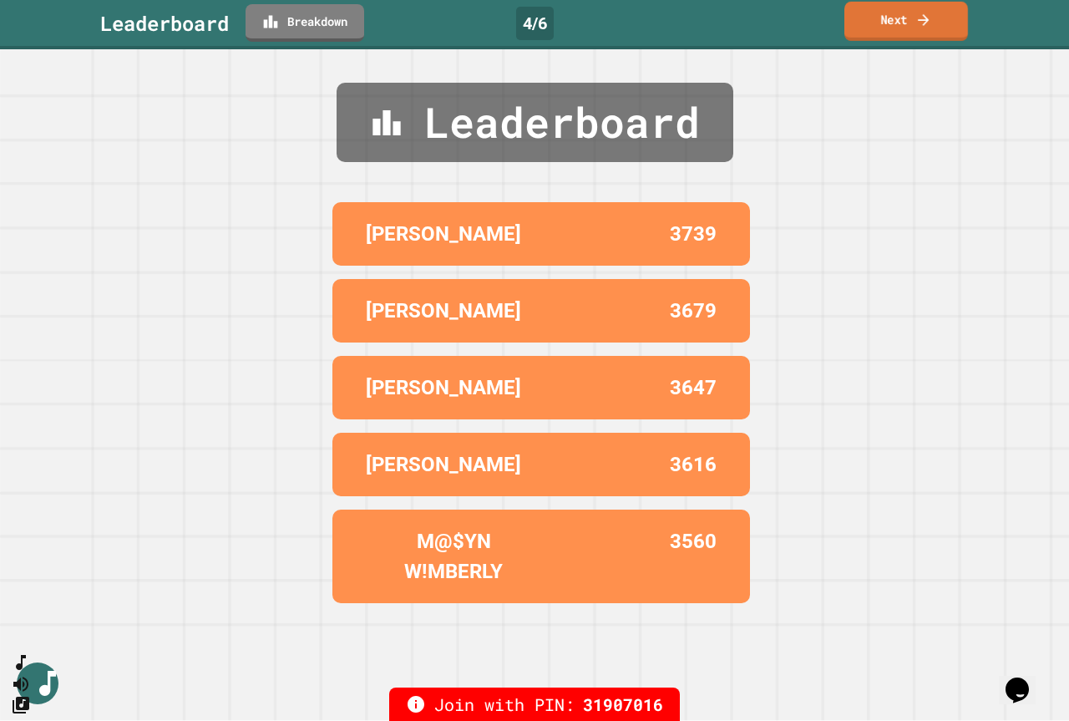
click at [931, 20] on icon at bounding box center [924, 20] width 17 height 18
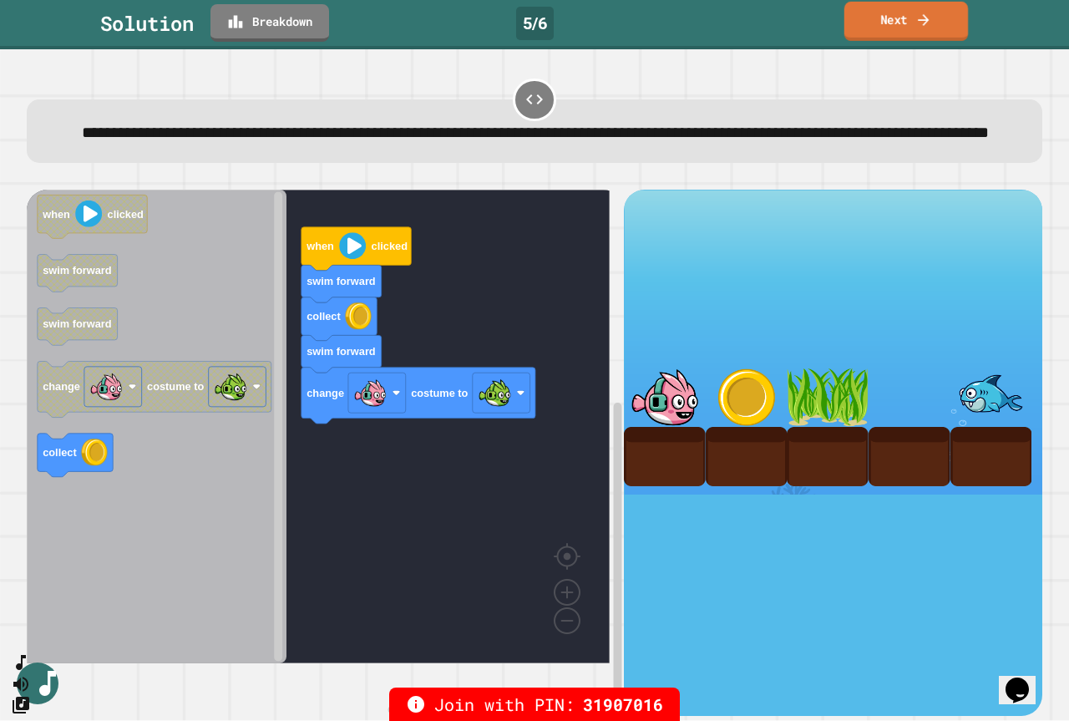
click at [950, 13] on link "Next" at bounding box center [907, 21] width 124 height 39
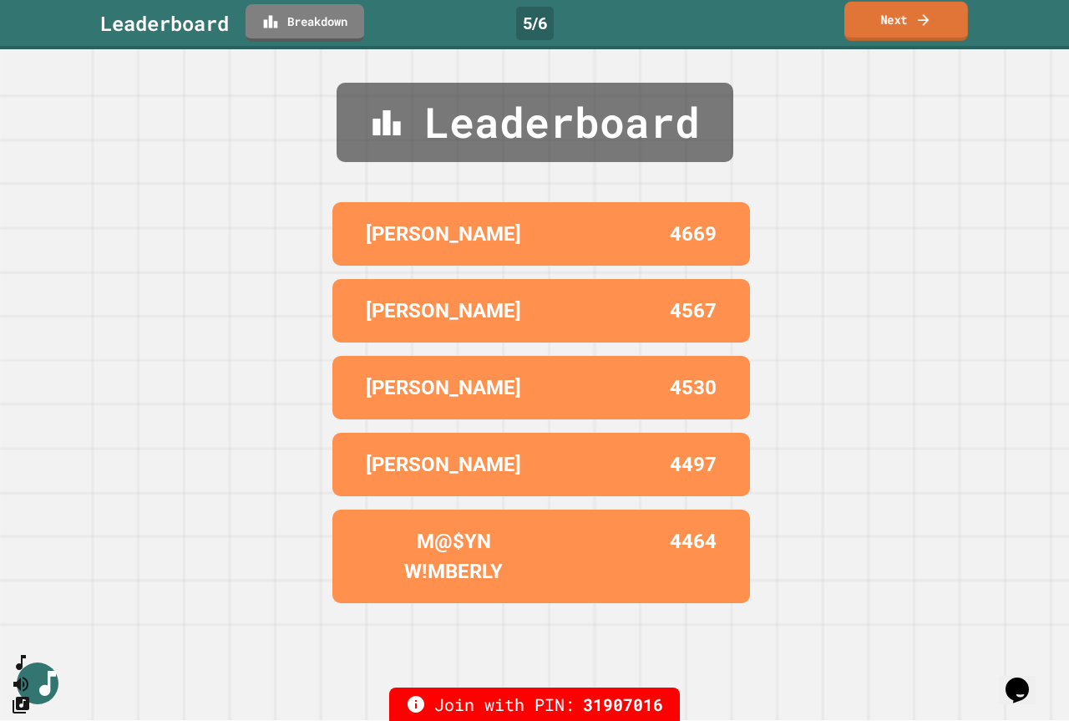
click at [951, 18] on link "Next" at bounding box center [907, 21] width 124 height 39
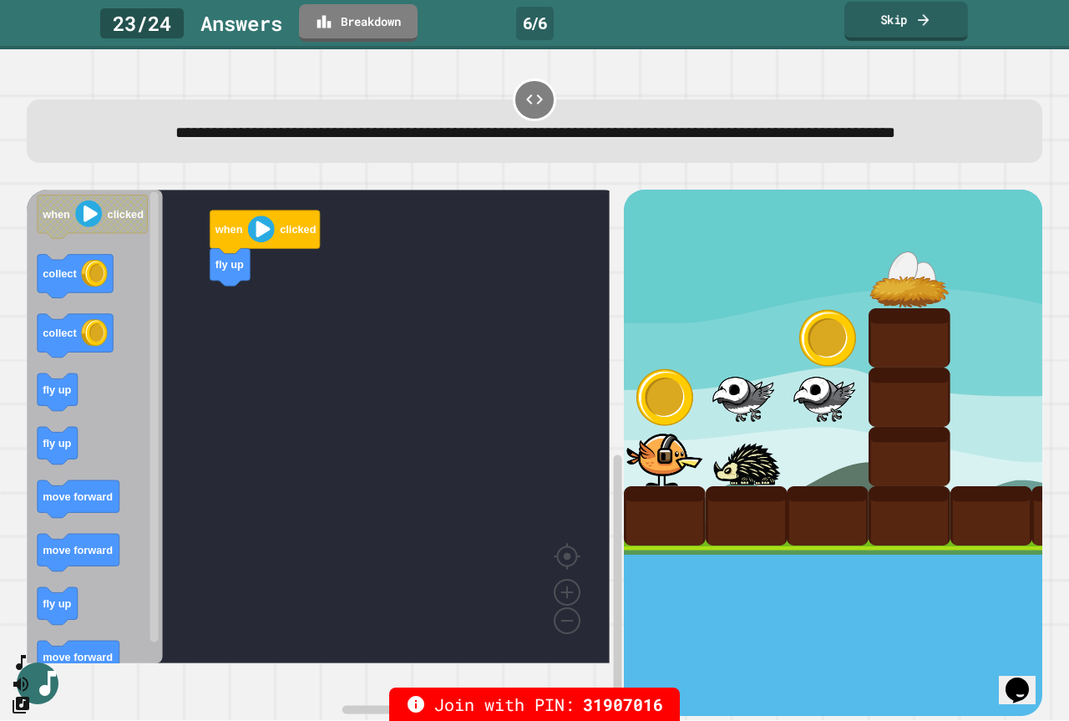
click at [916, 23] on icon at bounding box center [924, 20] width 17 height 18
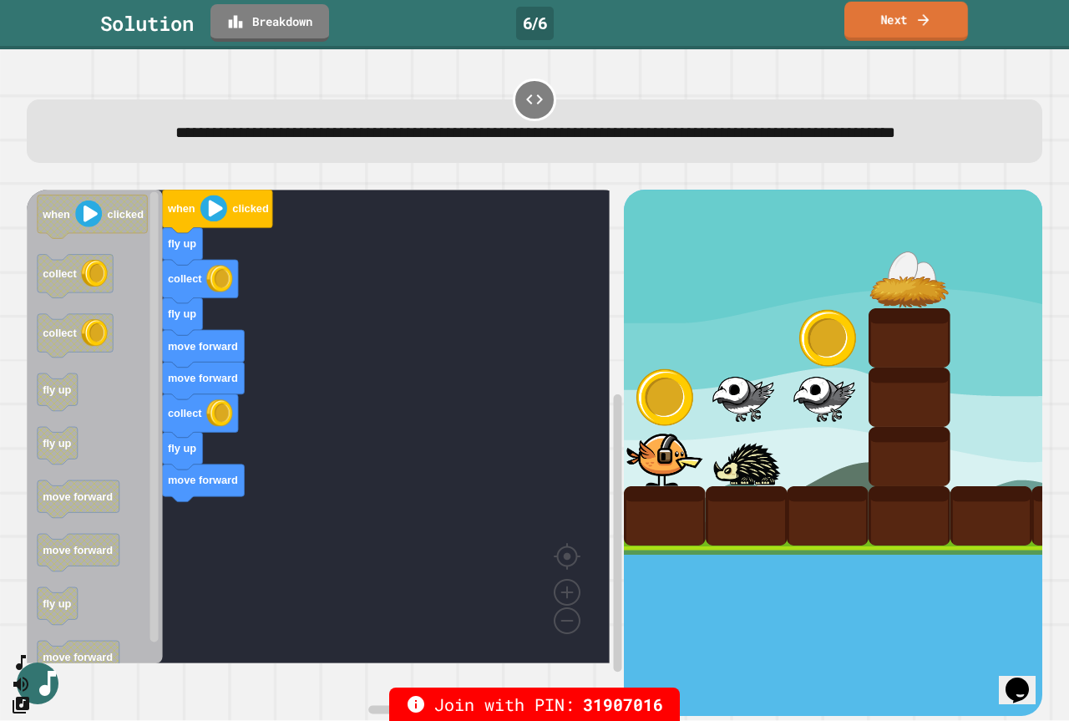
click at [917, 20] on icon at bounding box center [924, 20] width 17 height 18
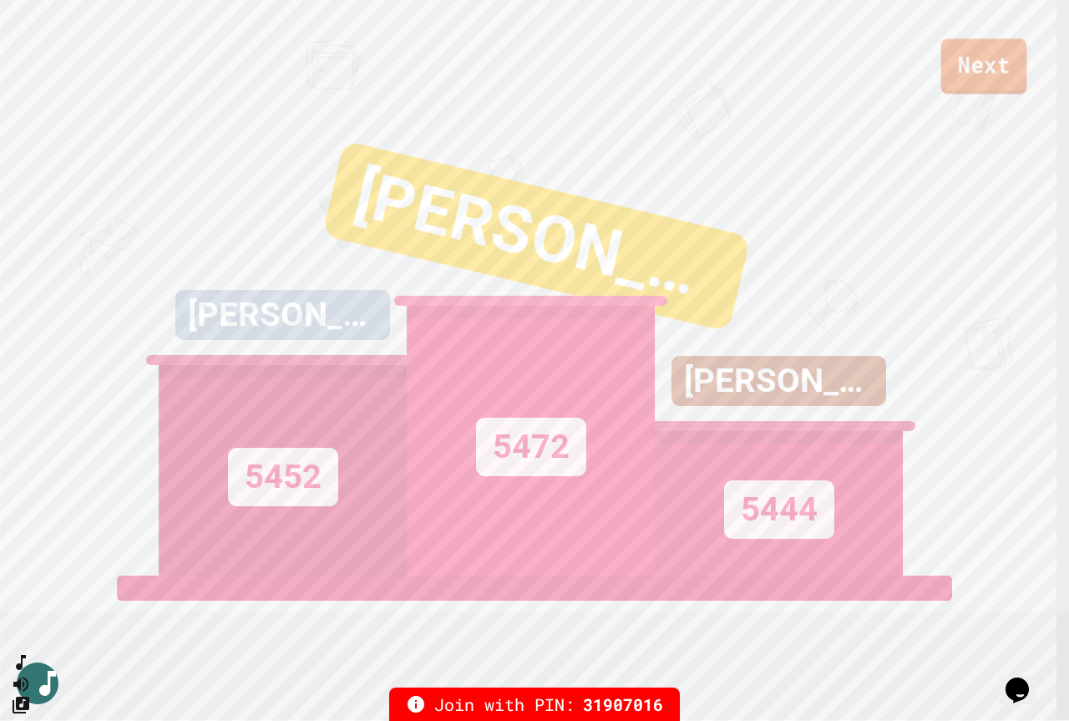
click at [1015, 58] on link "Next" at bounding box center [984, 65] width 86 height 55
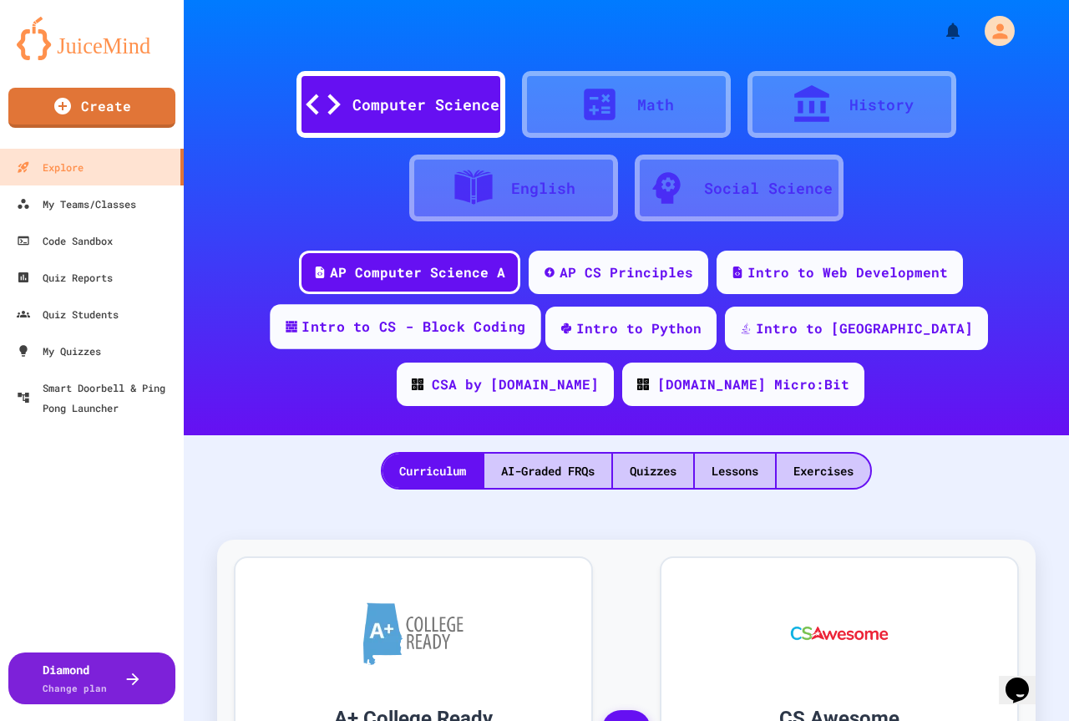
click at [458, 336] on div "Intro to CS - Block Coding" at bounding box center [414, 327] width 224 height 21
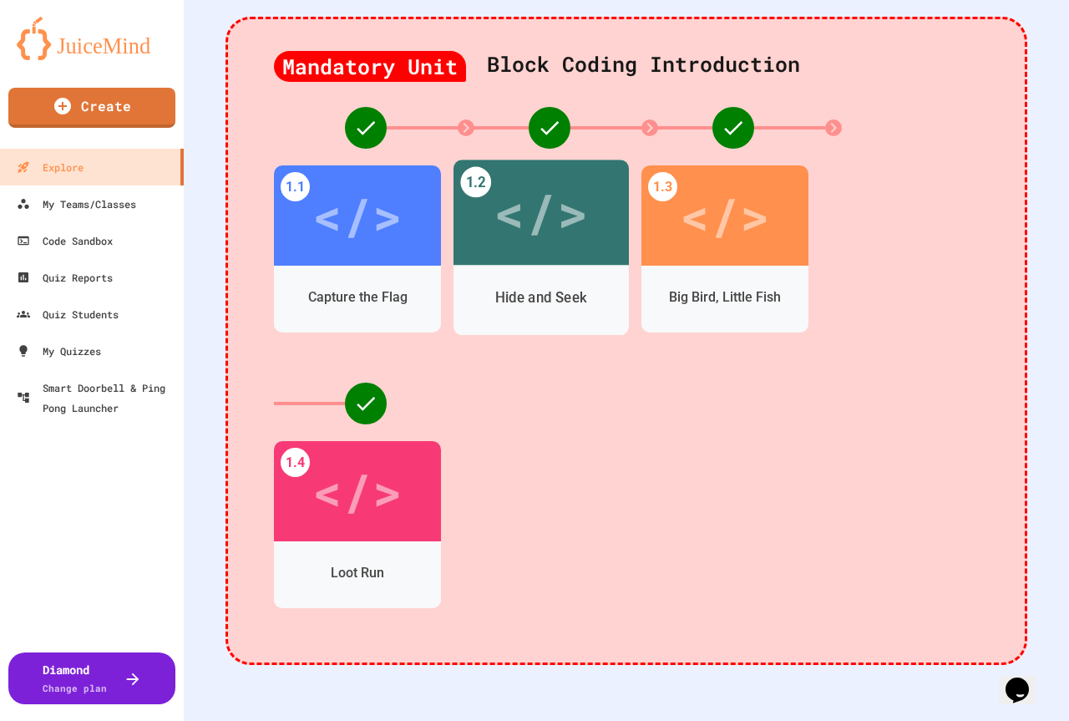
scroll to position [501, 0]
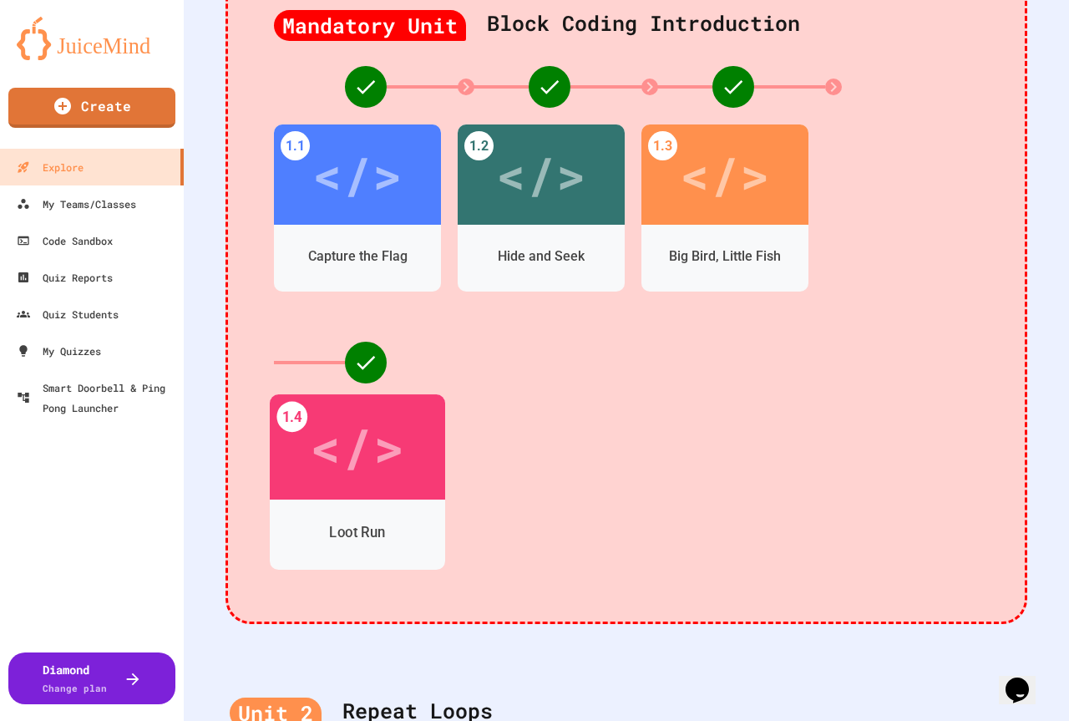
click at [362, 499] on div "1.4 </> Loot Run" at bounding box center [357, 481] width 175 height 175
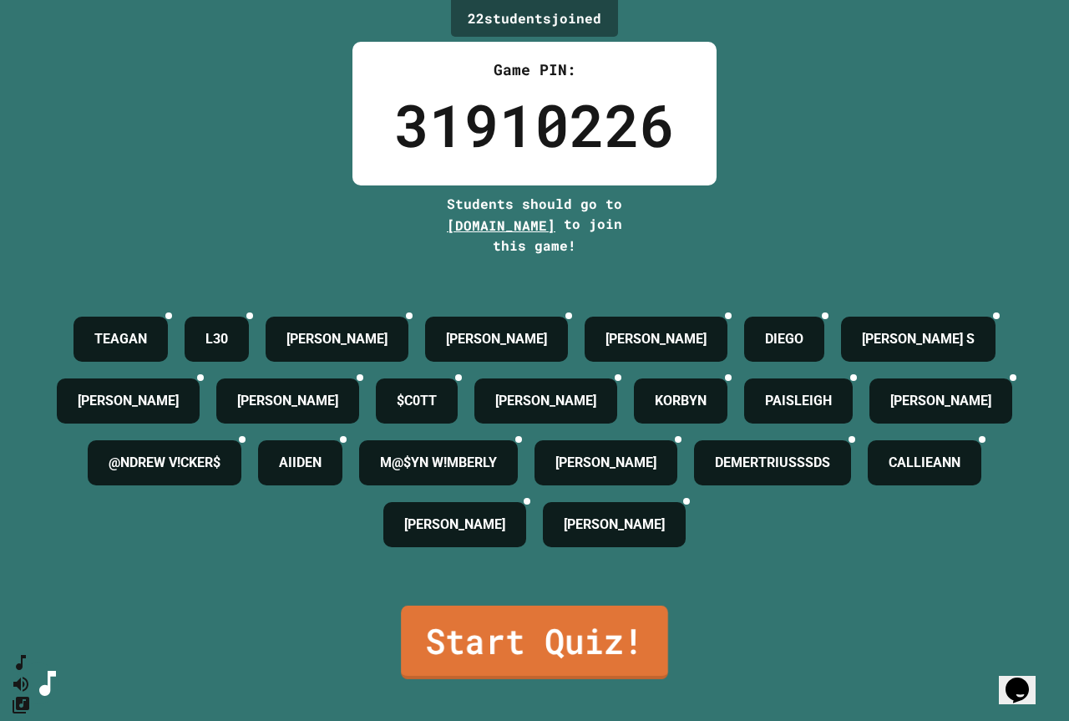
click at [449, 675] on link "Start Quiz!" at bounding box center [534, 643] width 267 height 74
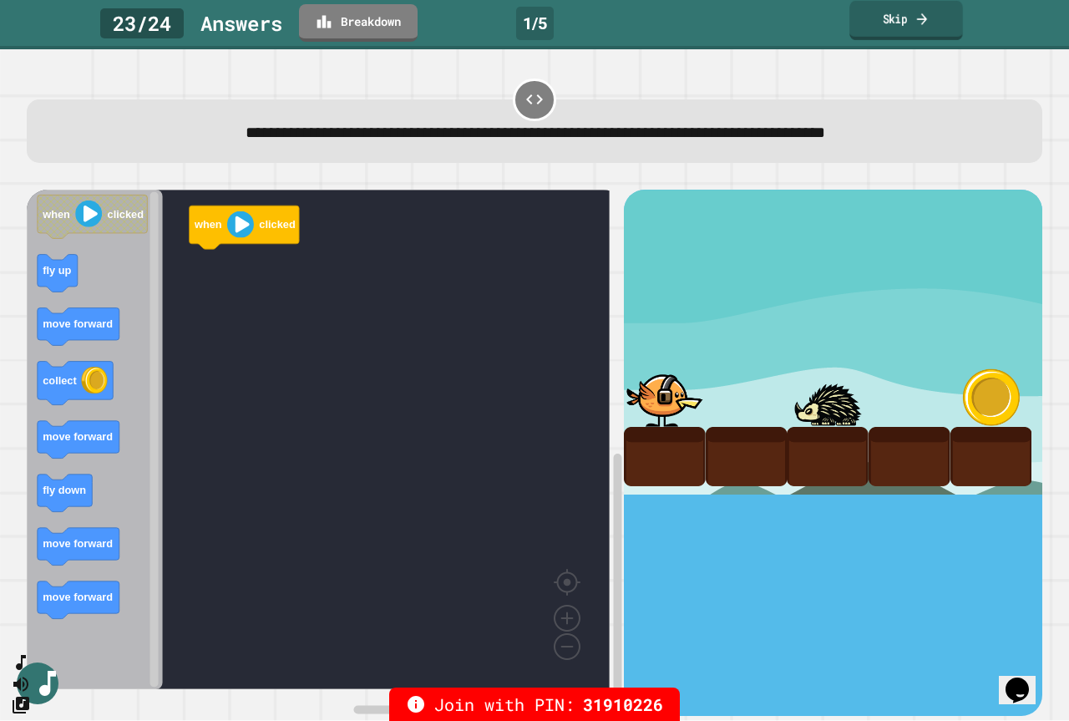
click at [884, 29] on link "Skip" at bounding box center [907, 20] width 114 height 39
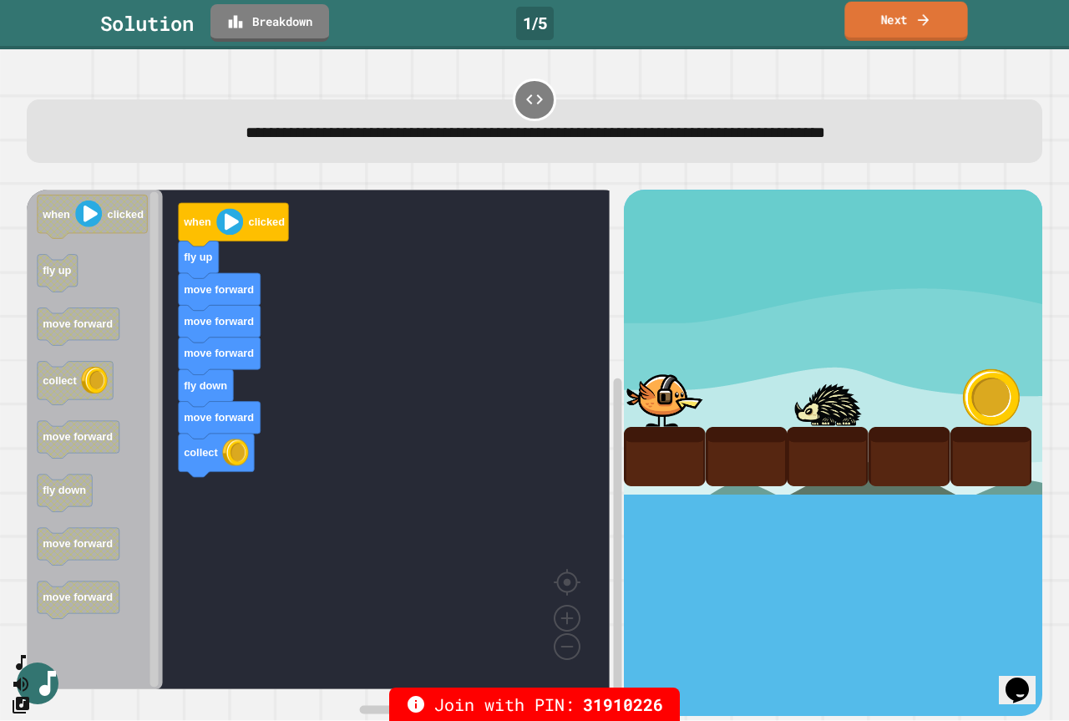
click at [903, 28] on link "Next" at bounding box center [906, 21] width 123 height 39
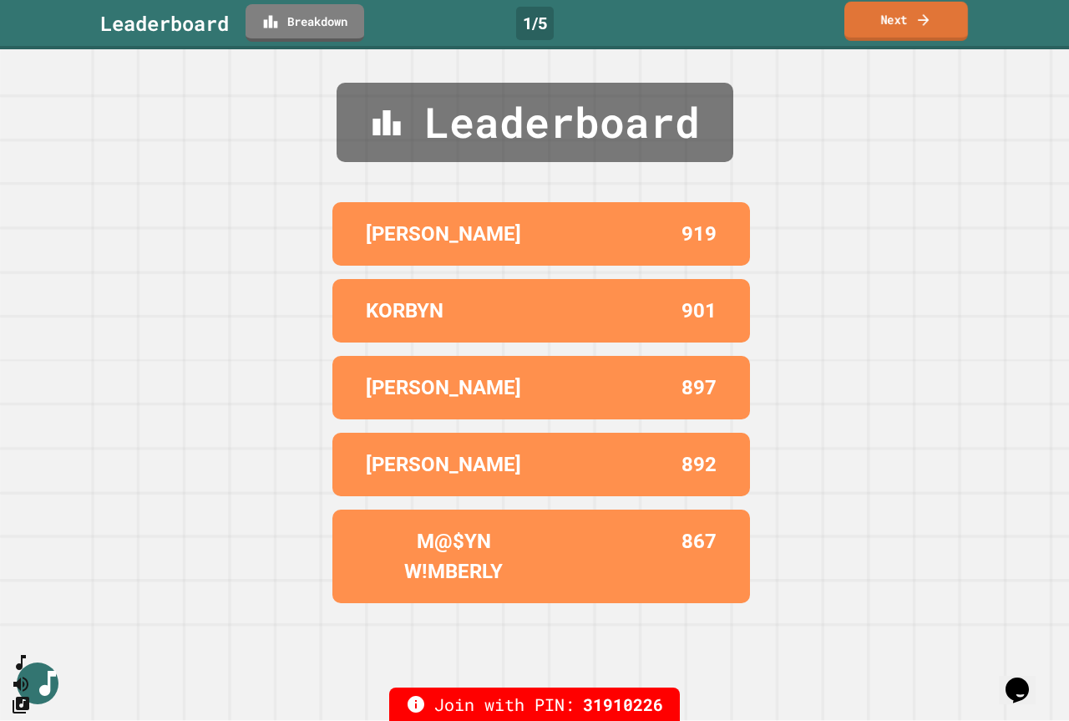
click at [903, 28] on link "Next" at bounding box center [907, 21] width 124 height 39
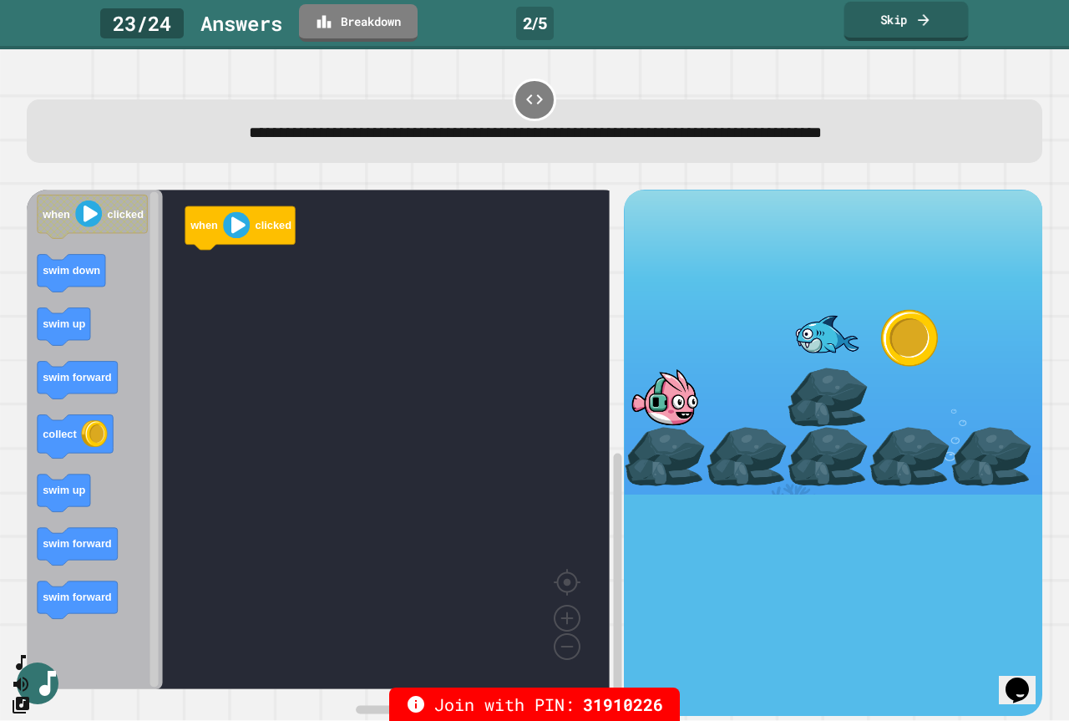
click at [905, 37] on link "Skip" at bounding box center [907, 21] width 124 height 39
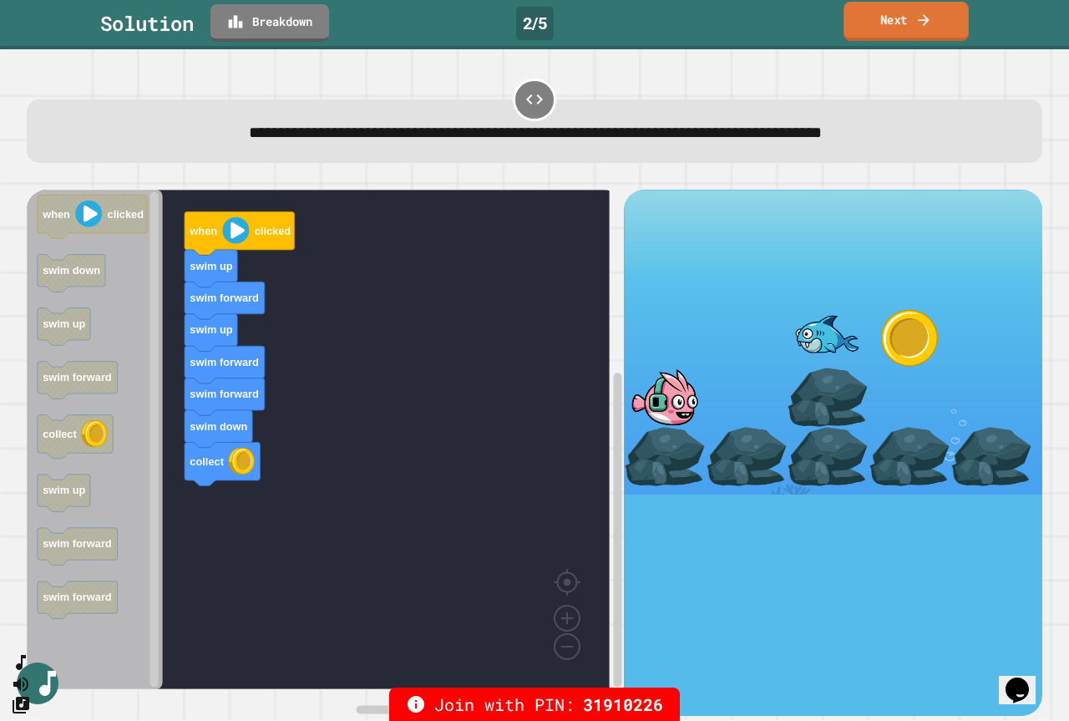
click at [917, 23] on icon at bounding box center [924, 20] width 17 height 18
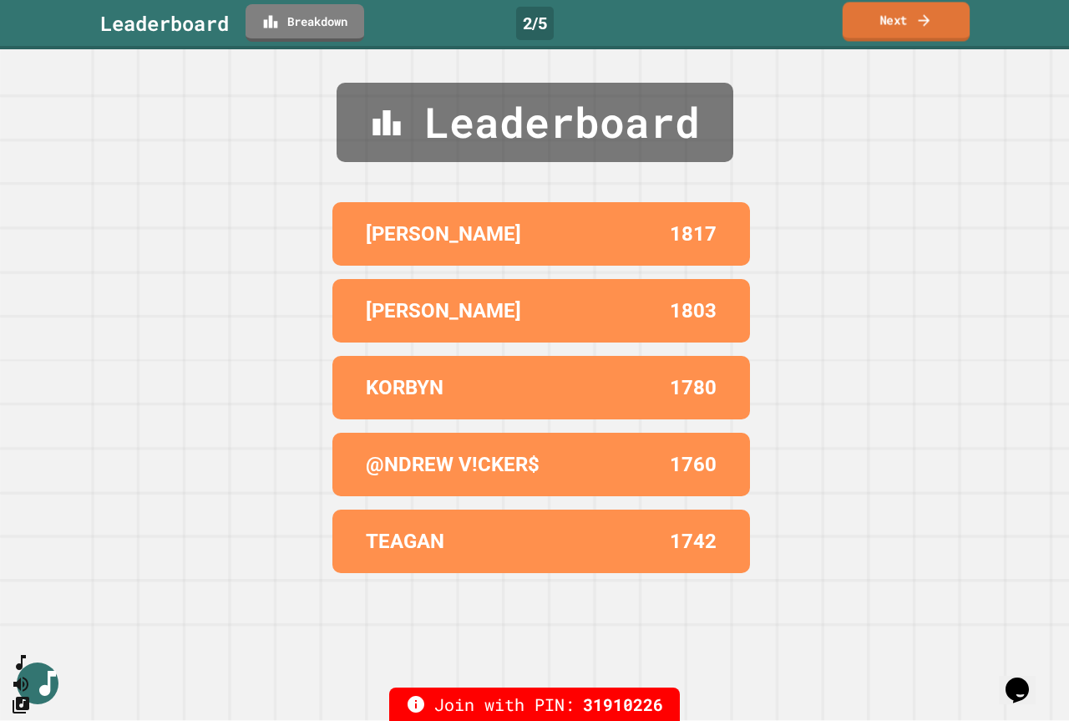
click at [863, 19] on link "Next" at bounding box center [906, 21] width 127 height 39
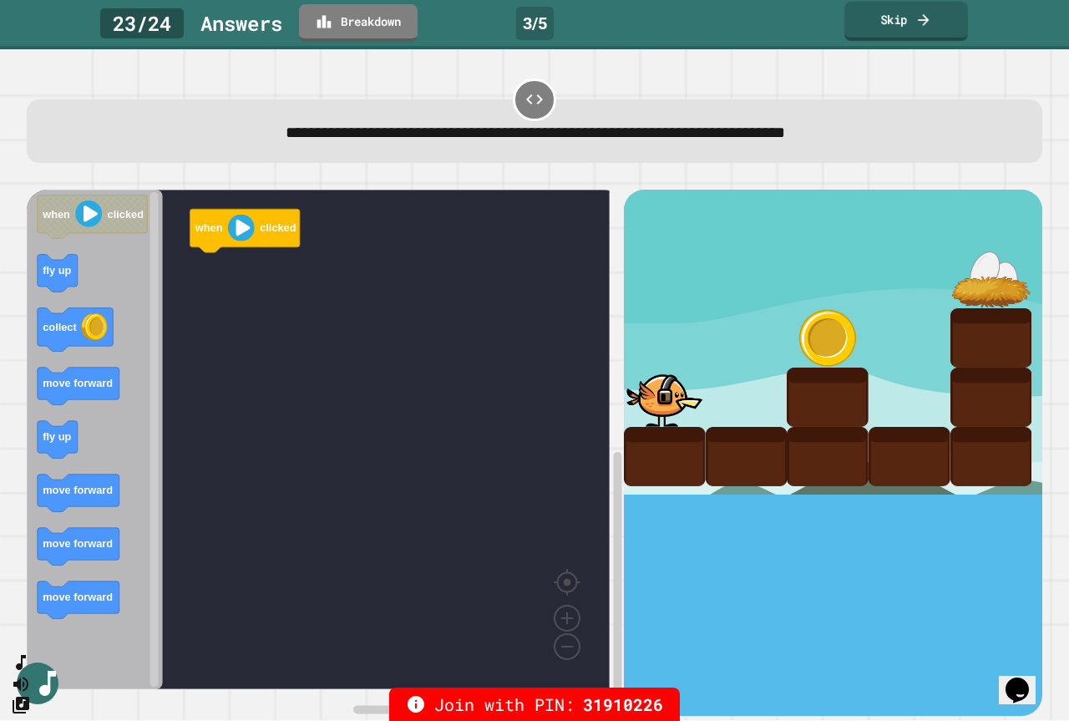
click at [903, 31] on link "Skip" at bounding box center [907, 21] width 124 height 39
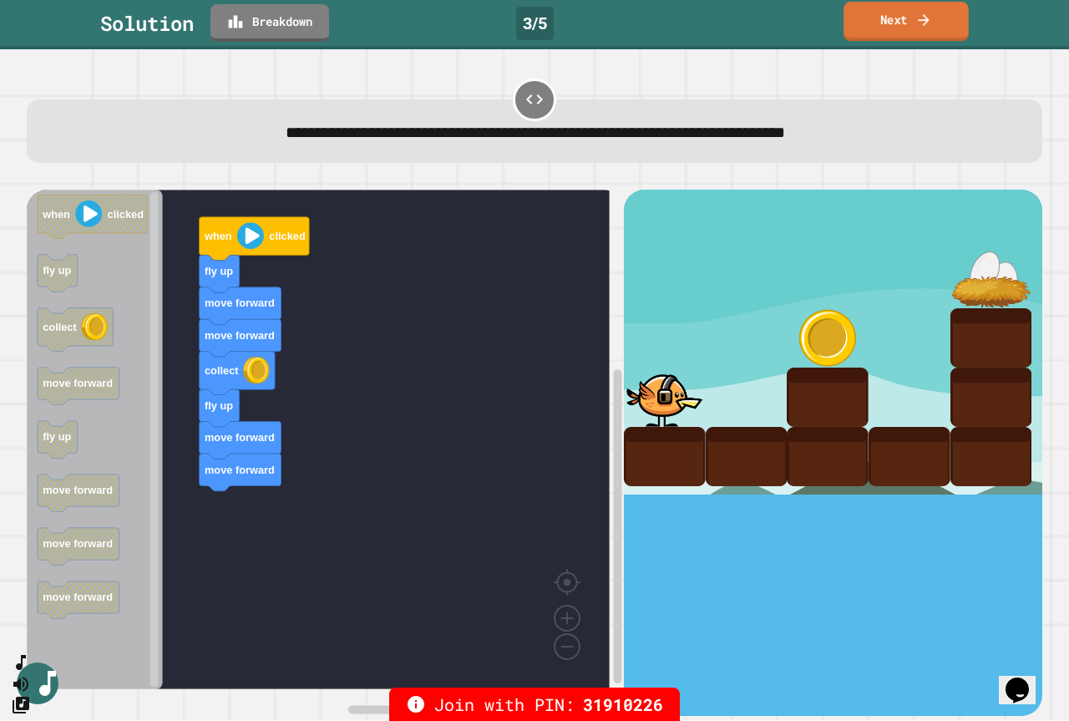
click at [905, 27] on link "Next" at bounding box center [906, 21] width 125 height 39
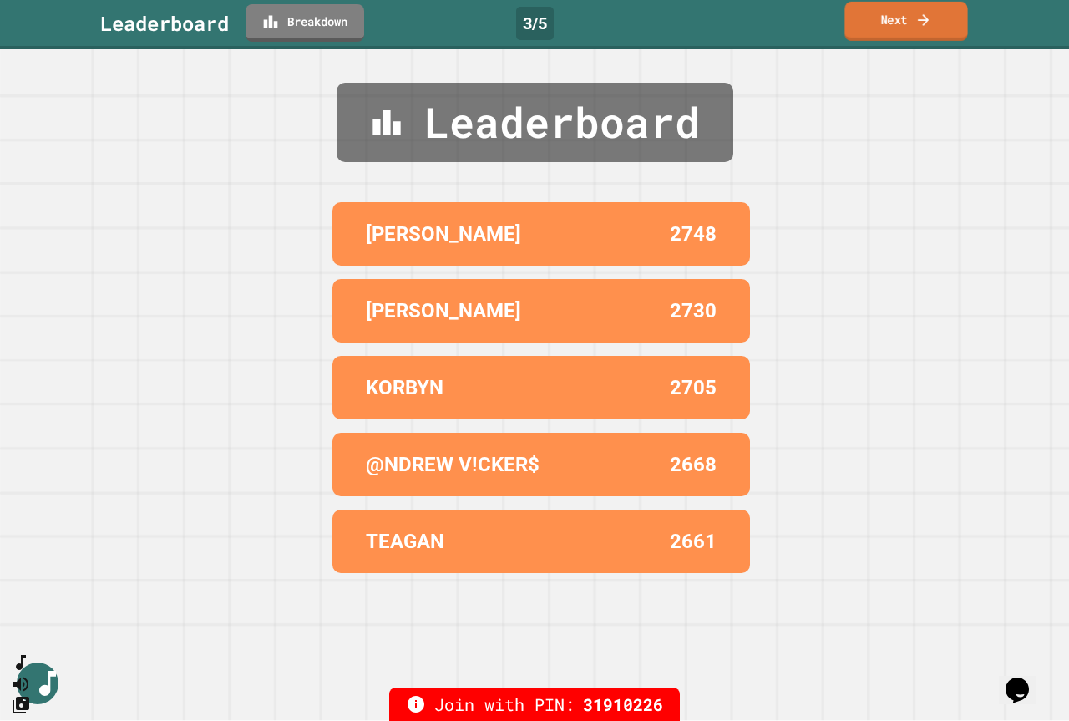
click at [905, 27] on link "Next" at bounding box center [906, 21] width 123 height 39
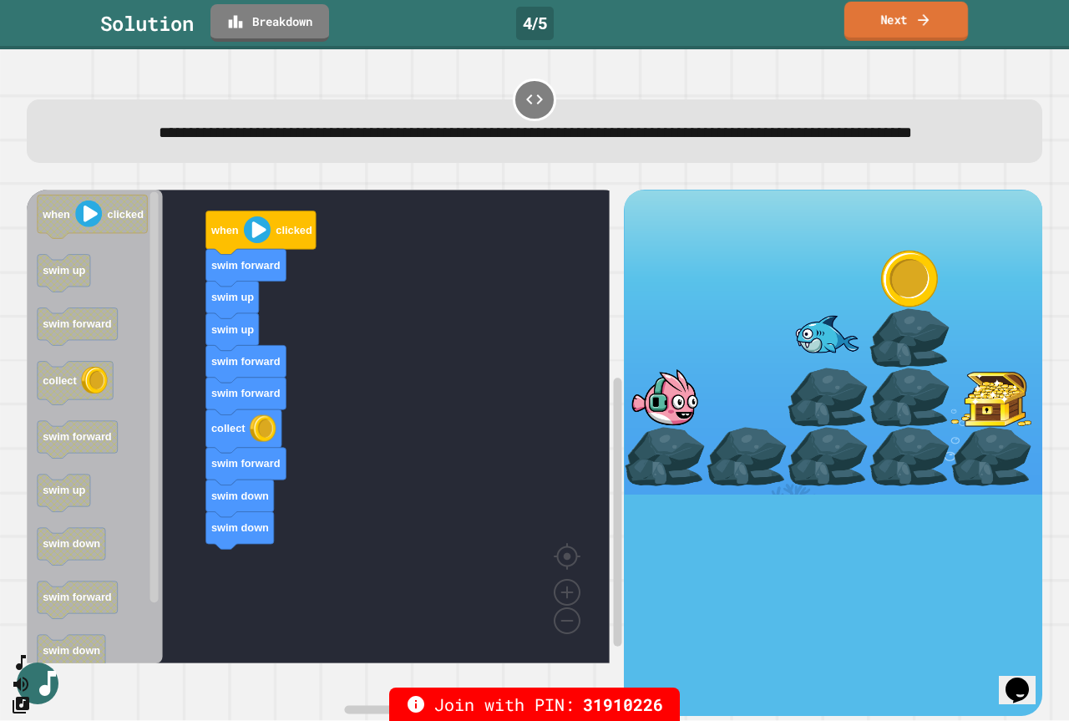
click at [907, 28] on link "Next" at bounding box center [907, 21] width 124 height 39
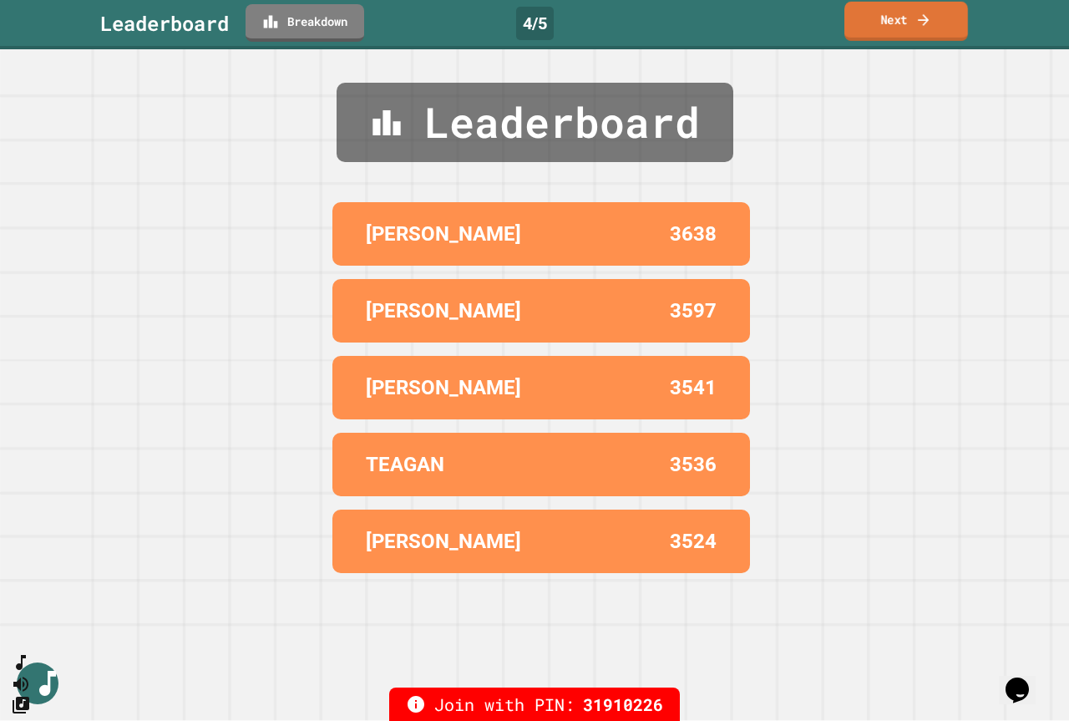
click at [908, 19] on link "Next" at bounding box center [907, 21] width 124 height 39
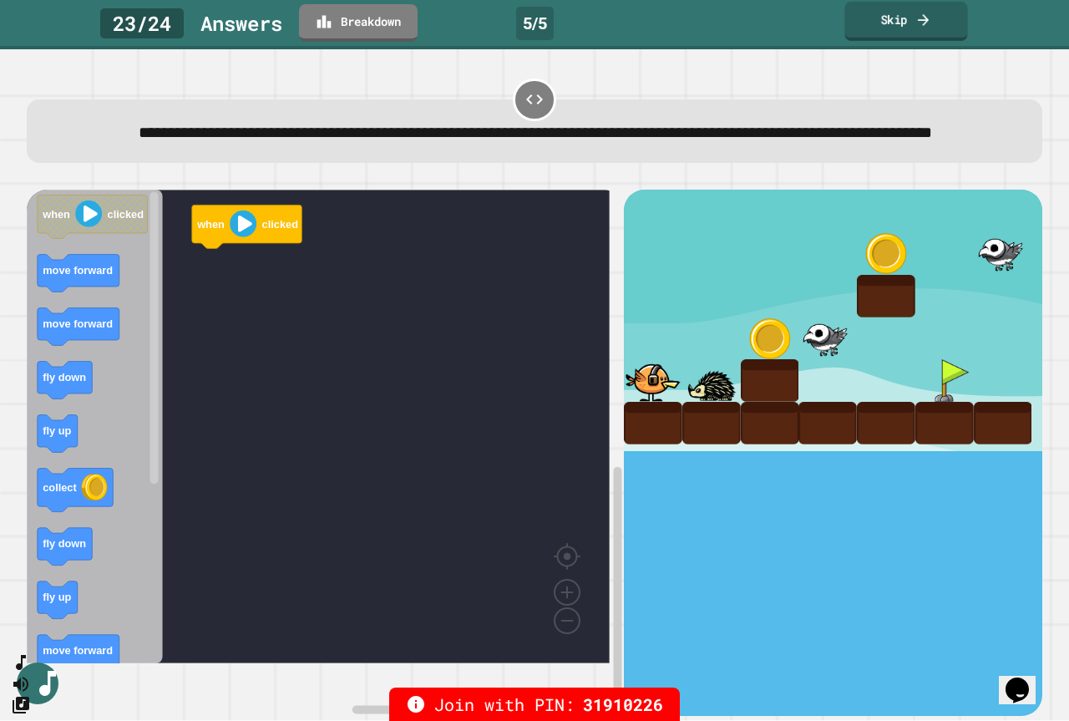
click at [911, 28] on link "Skip" at bounding box center [906, 21] width 123 height 39
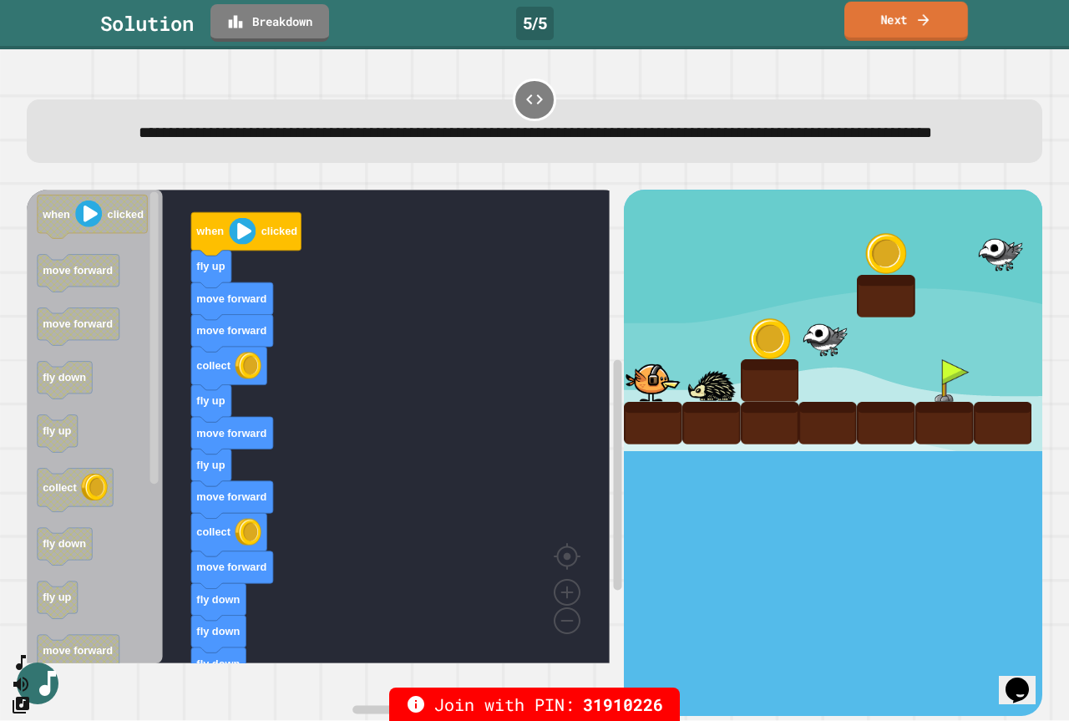
click at [911, 24] on link "Next" at bounding box center [907, 21] width 124 height 39
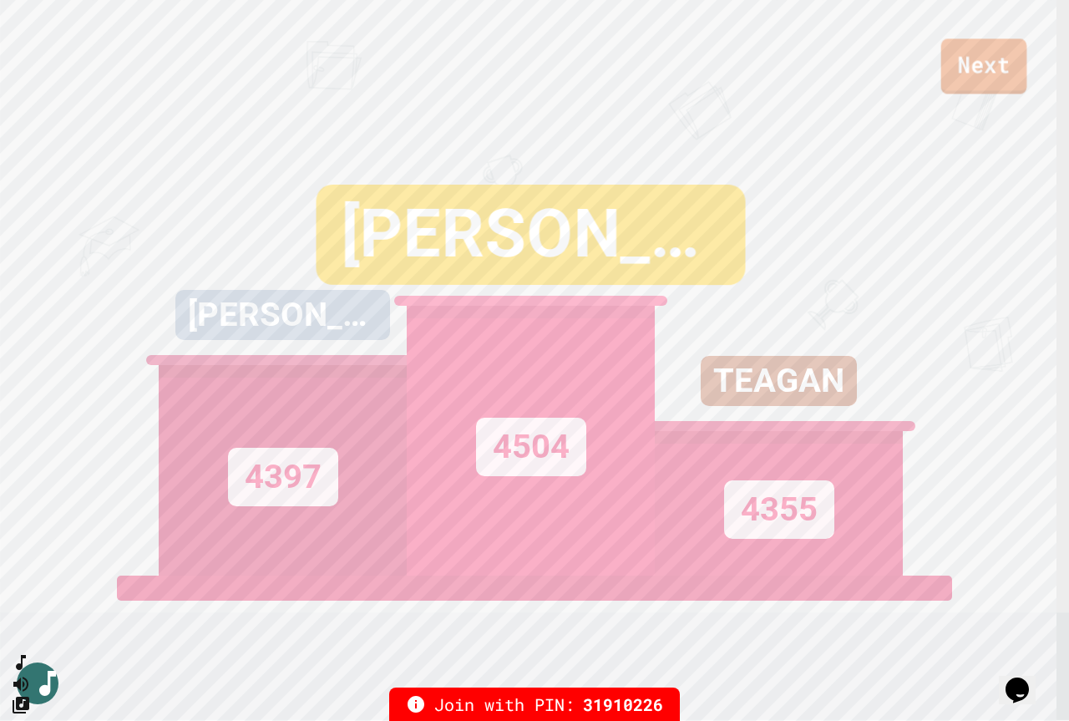
click at [976, 64] on link "Next" at bounding box center [984, 65] width 86 height 55
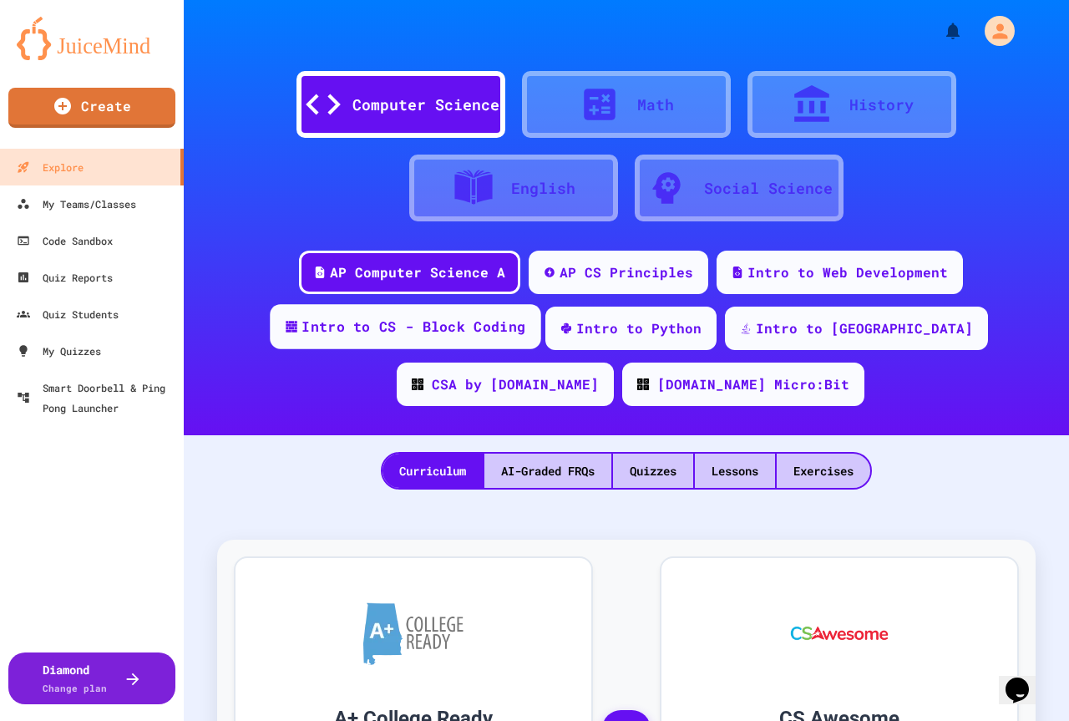
click at [363, 335] on div "Intro to CS - Block Coding" at bounding box center [414, 327] width 224 height 21
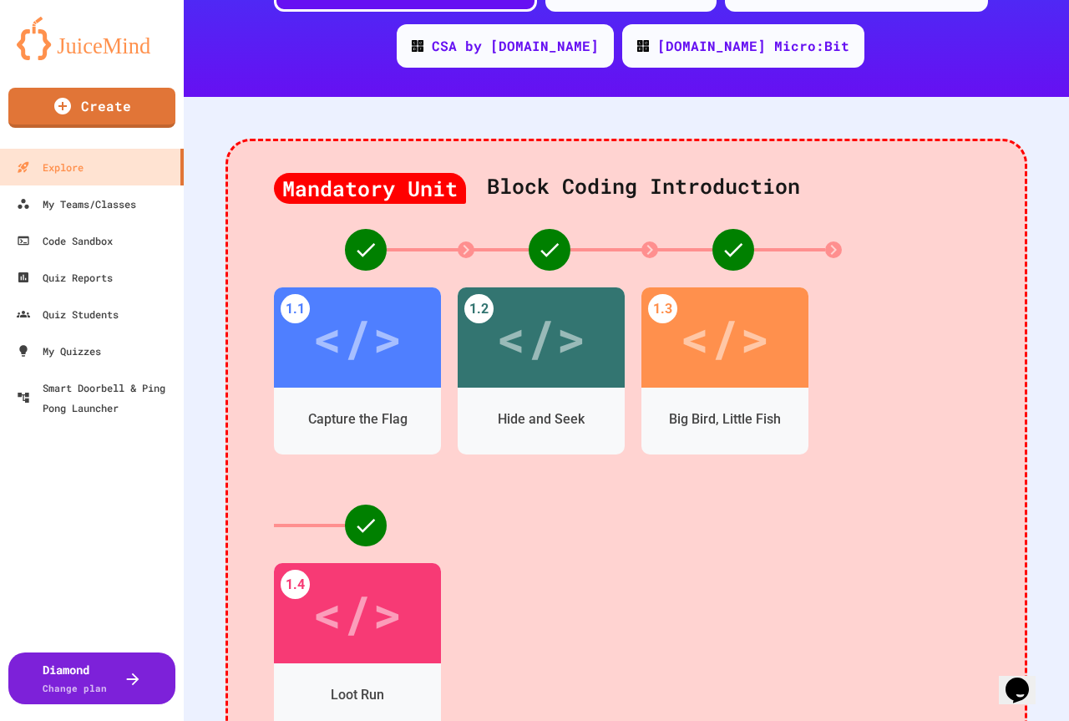
scroll to position [418, 0]
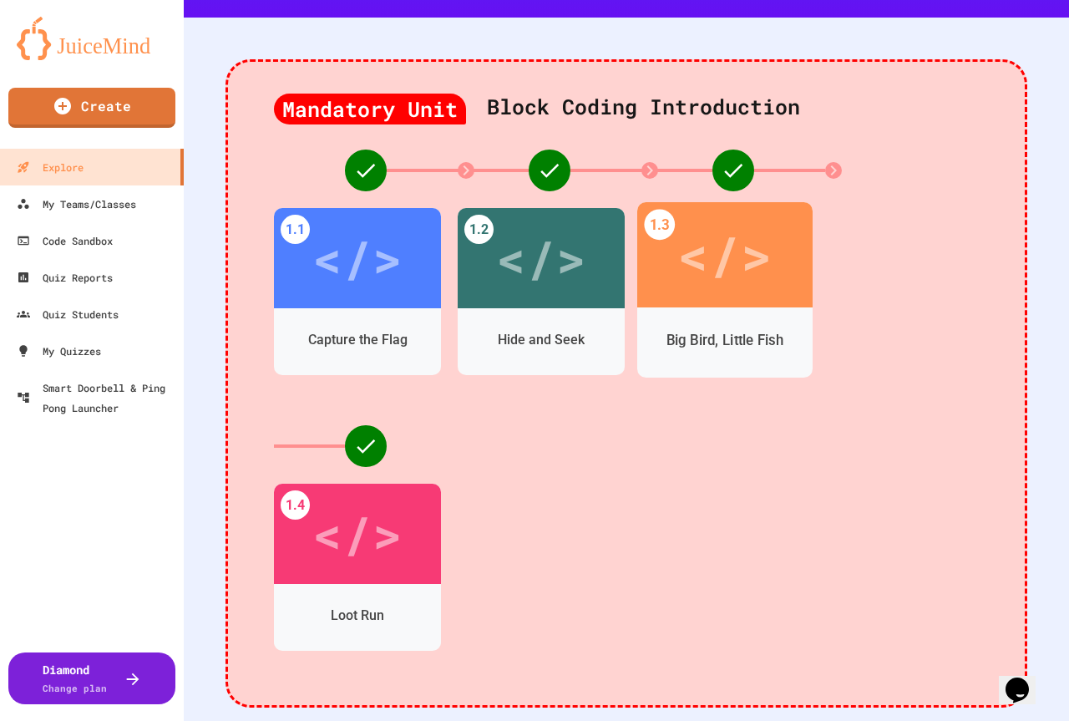
click at [733, 336] on div "Big Bird, Little Fish" at bounding box center [726, 340] width 118 height 21
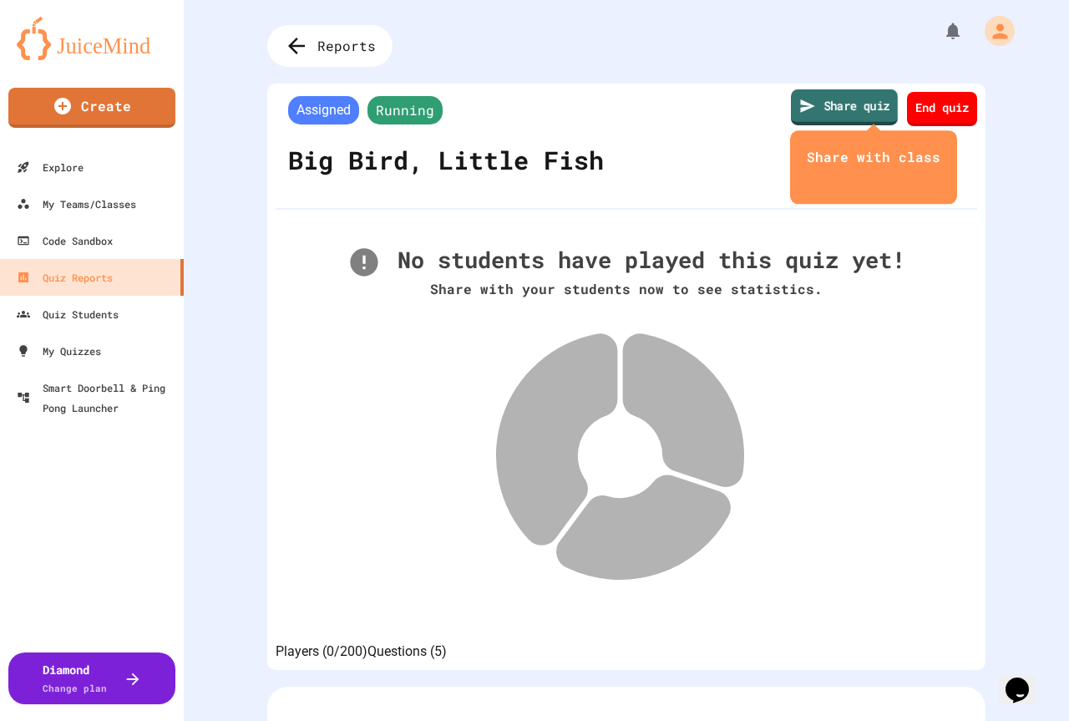
click at [855, 105] on link "Share quiz" at bounding box center [844, 107] width 107 height 36
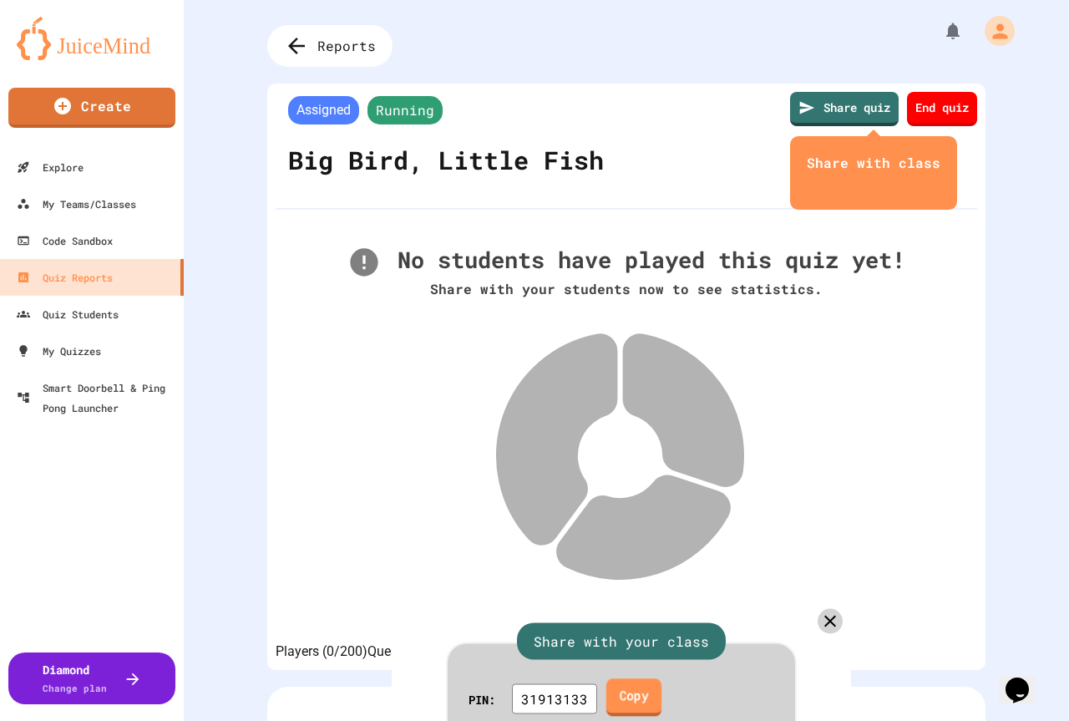
click at [662, 678] on link "Copy" at bounding box center [633, 697] width 55 height 38
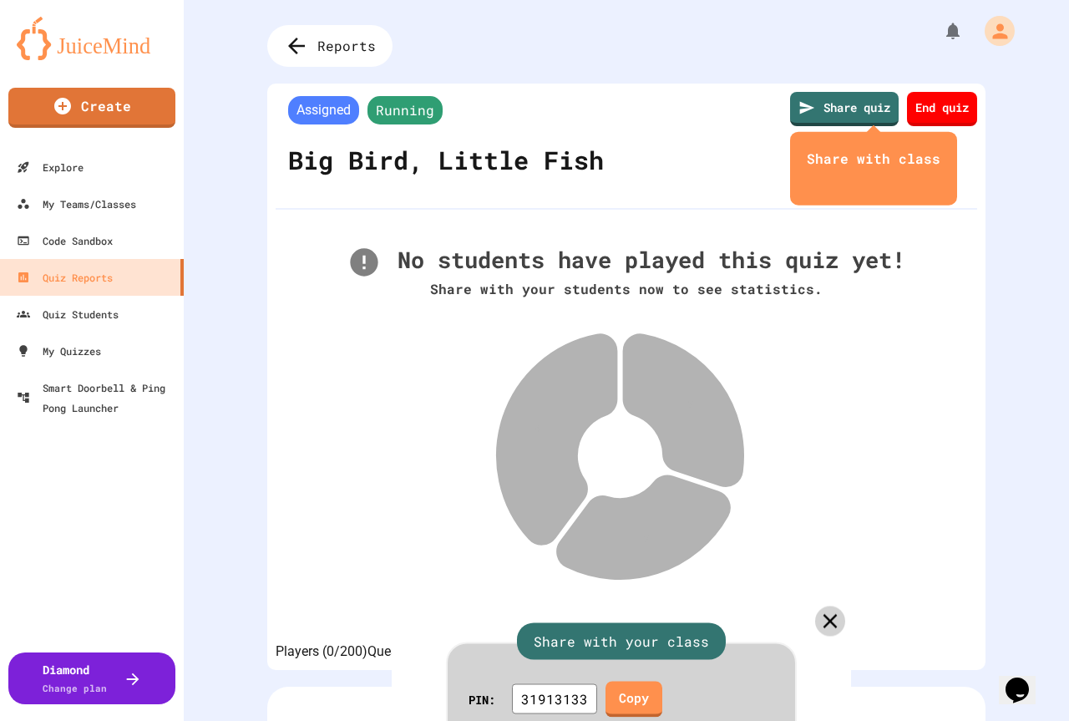
click at [823, 609] on icon at bounding box center [831, 621] width 24 height 24
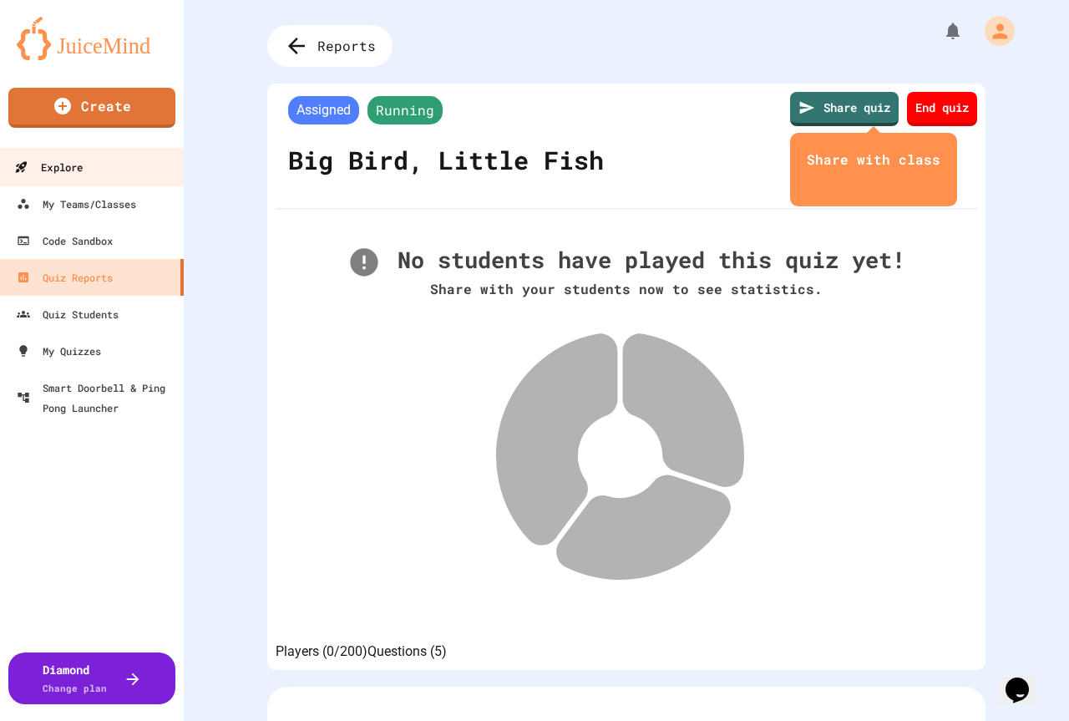
click at [44, 167] on div "Explore" at bounding box center [48, 167] width 68 height 21
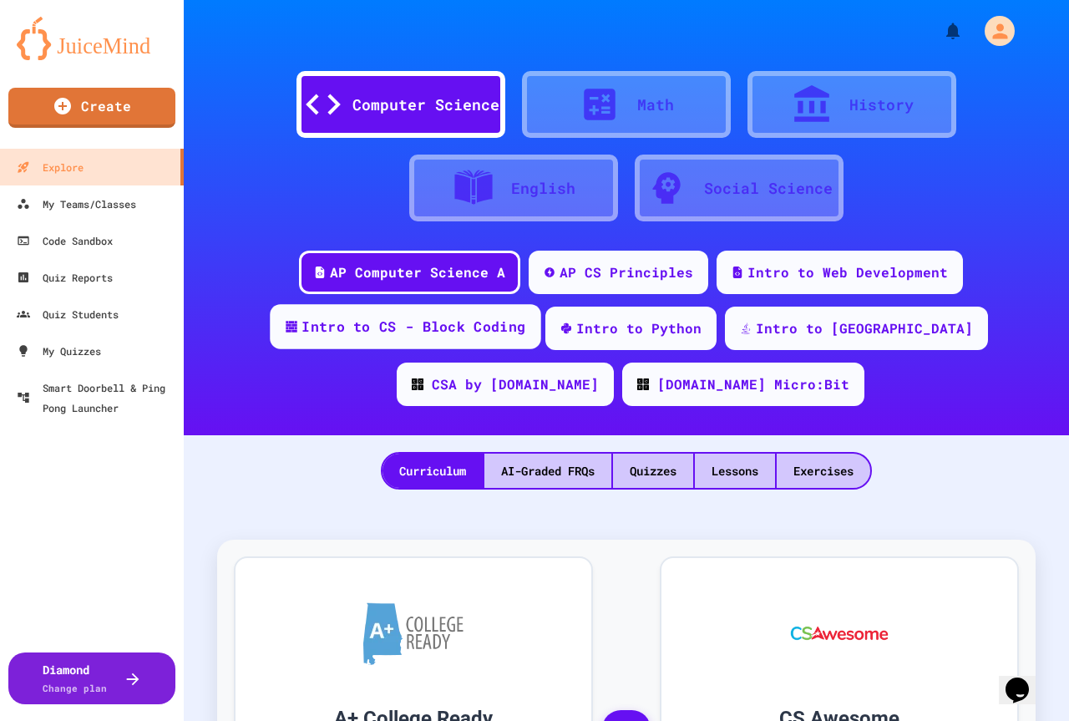
click at [416, 324] on div "Intro to CS - Block Coding" at bounding box center [414, 327] width 224 height 21
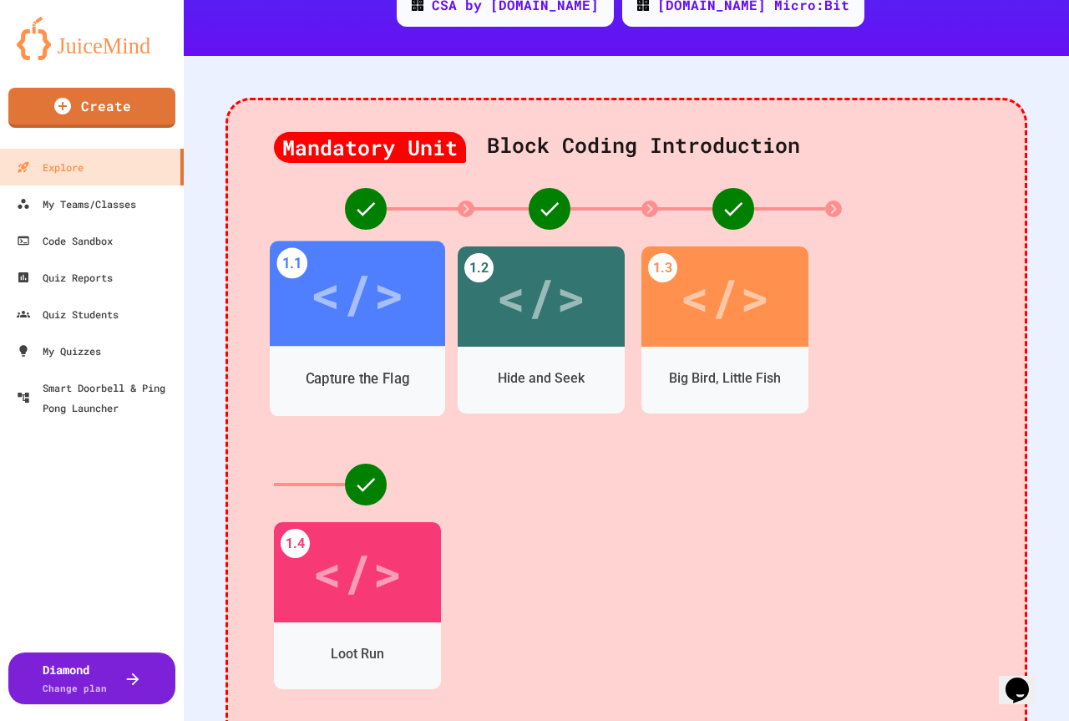
scroll to position [501, 0]
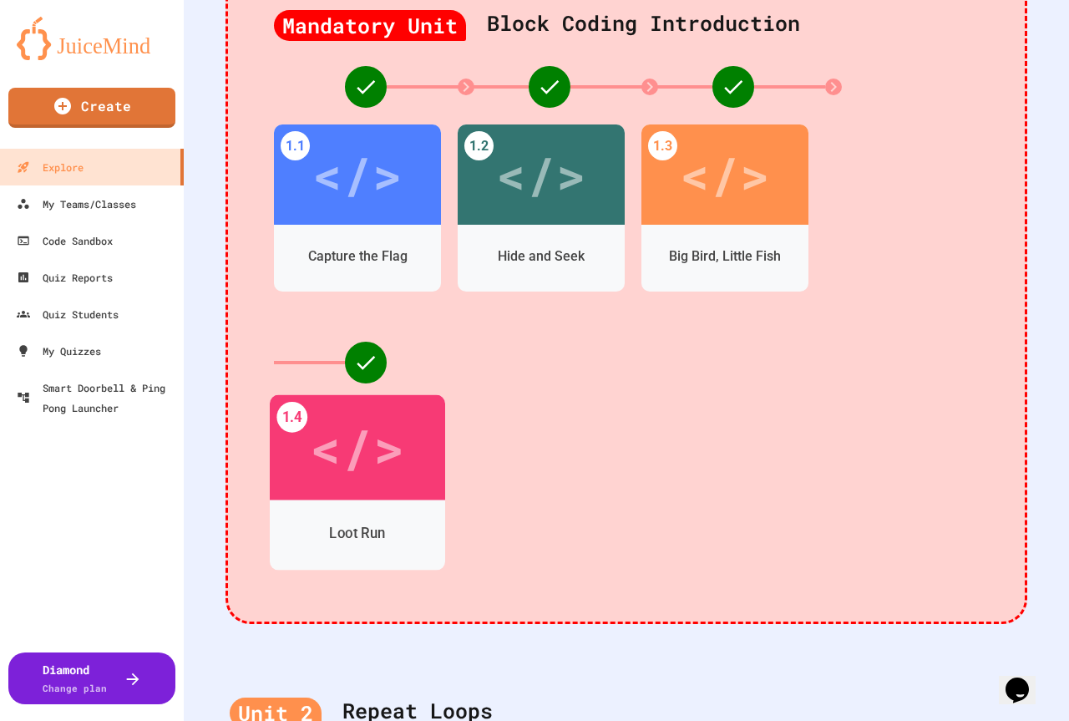
click at [324, 518] on div "Loot Run" at bounding box center [357, 533] width 175 height 48
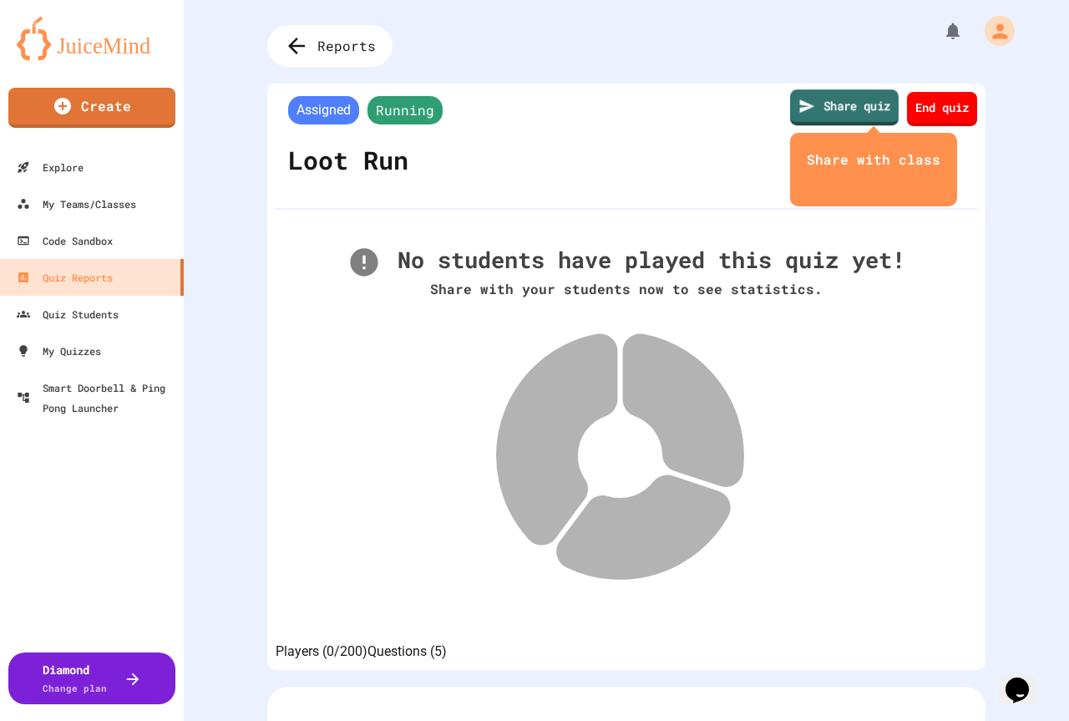
click at [824, 97] on link "Share quiz" at bounding box center [844, 107] width 109 height 36
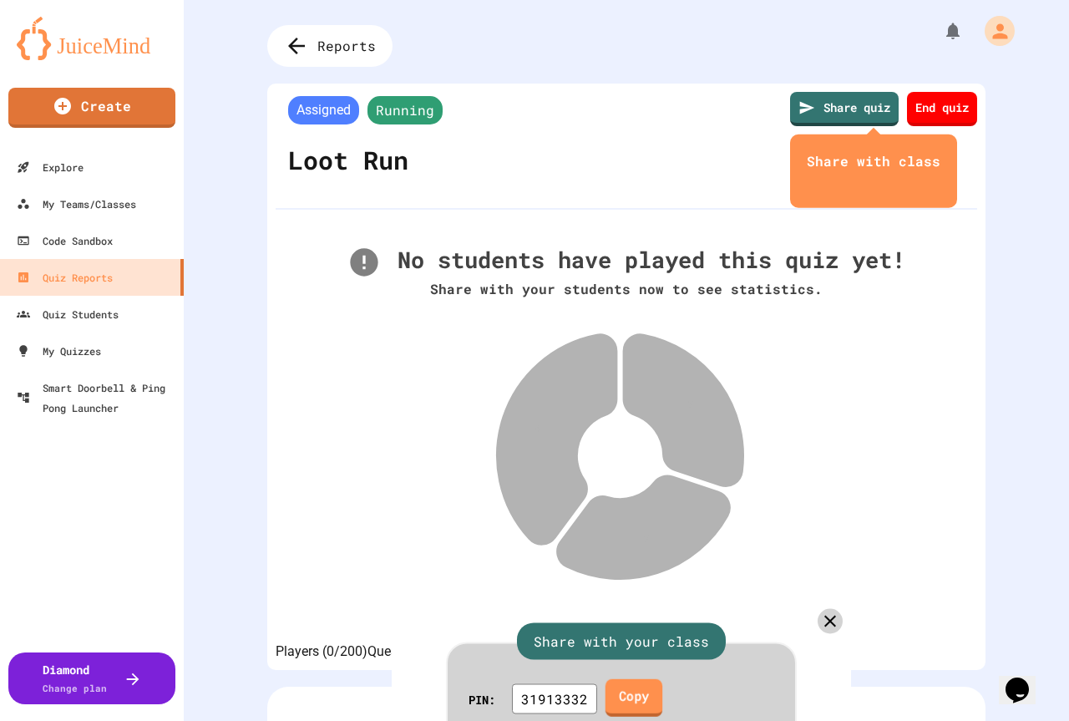
click at [652, 679] on link "Copy" at bounding box center [634, 698] width 57 height 38
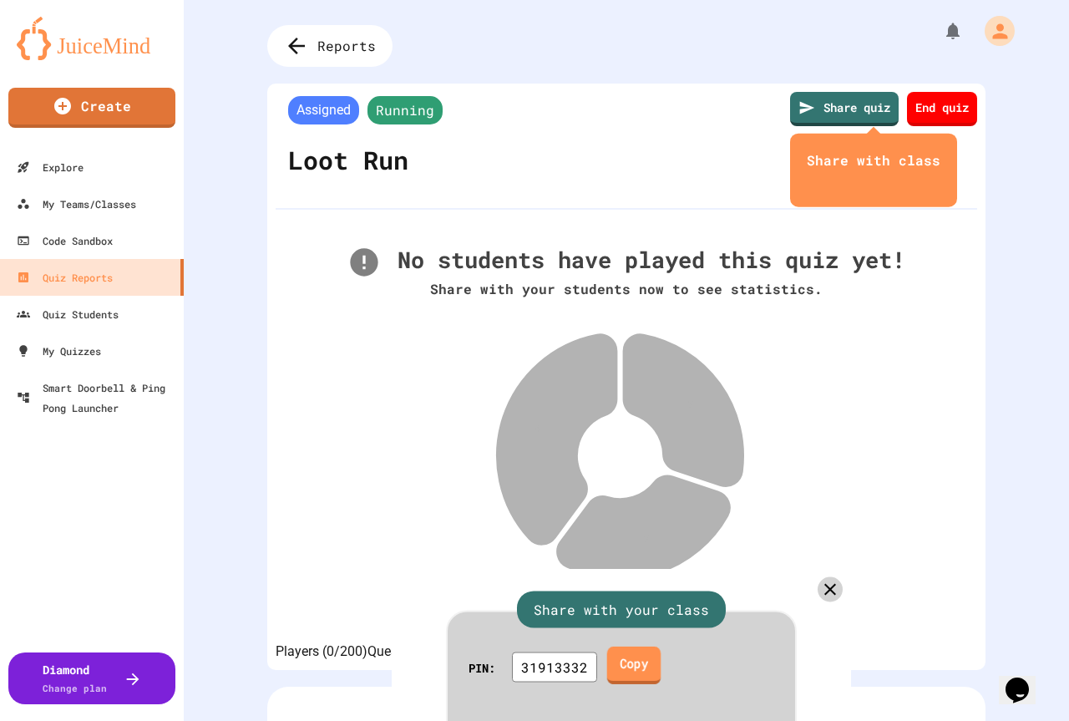
click at [662, 647] on link "Copy" at bounding box center [634, 666] width 54 height 38
